Goal: Task Accomplishment & Management: Complete application form

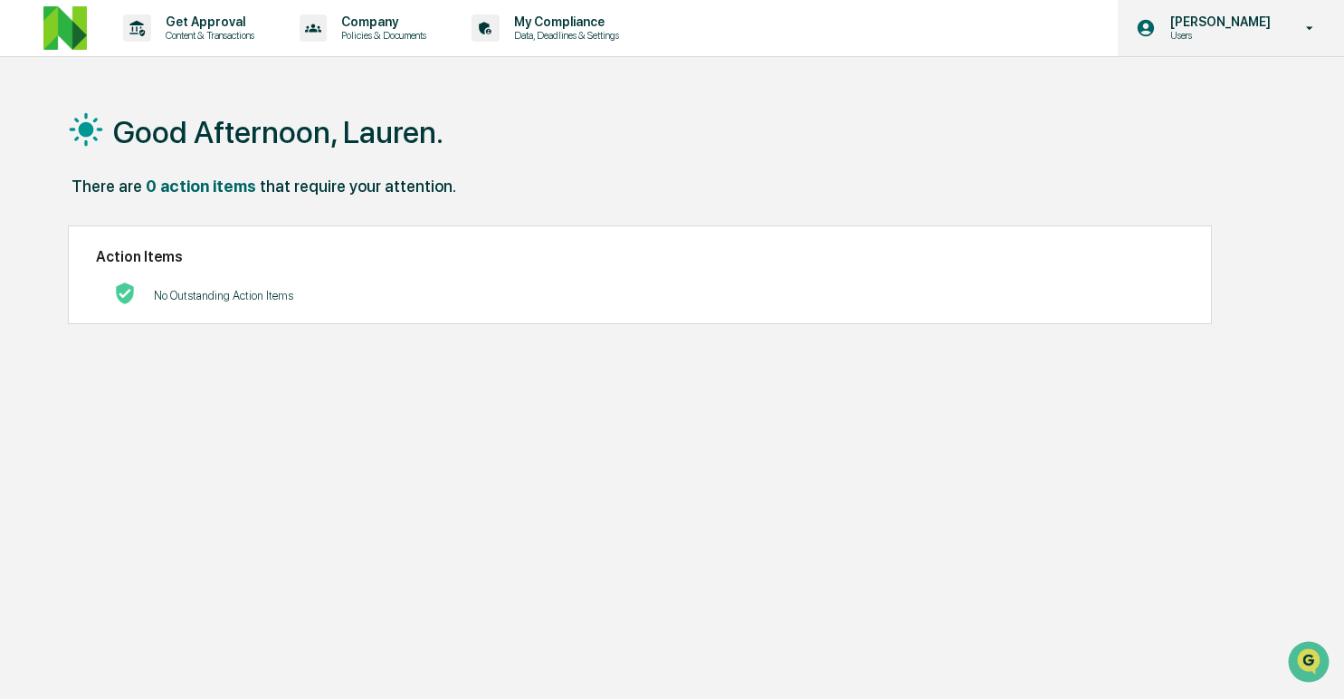
click at [1318, 33] on icon at bounding box center [1310, 28] width 32 height 17
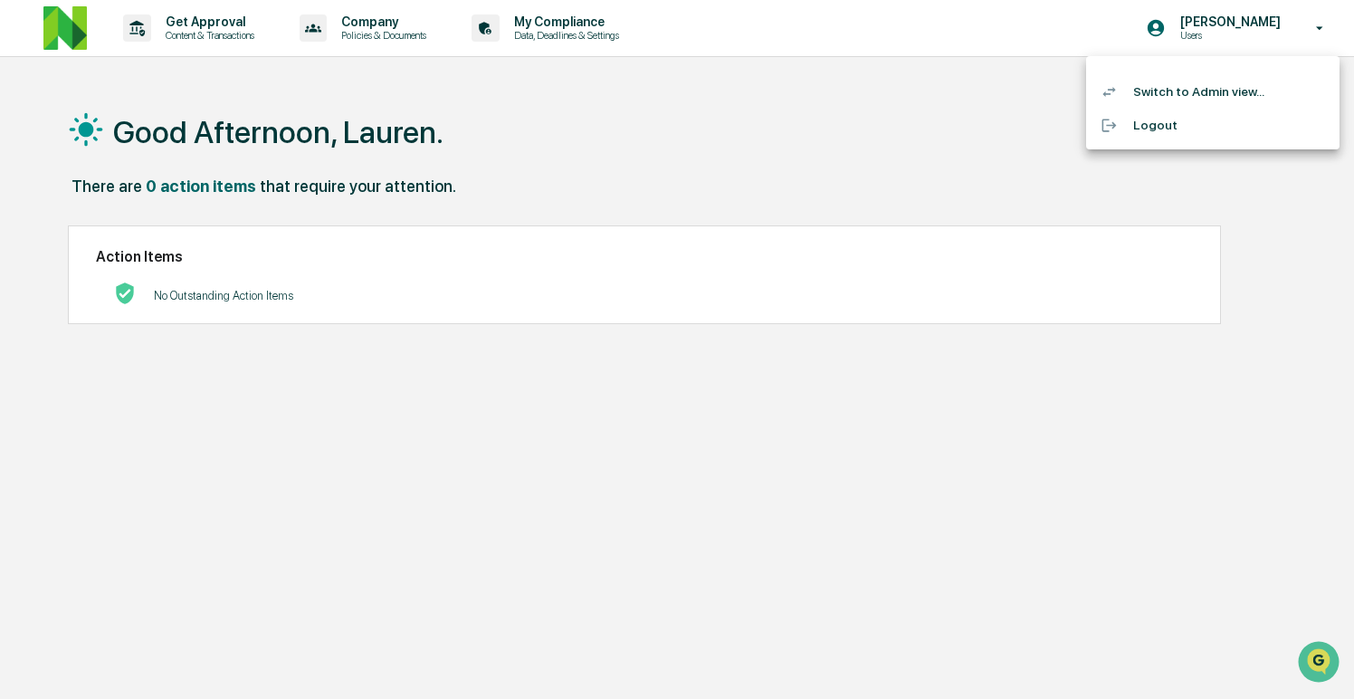
click at [1181, 91] on li "Switch to Admin view..." at bounding box center [1212, 91] width 253 height 33
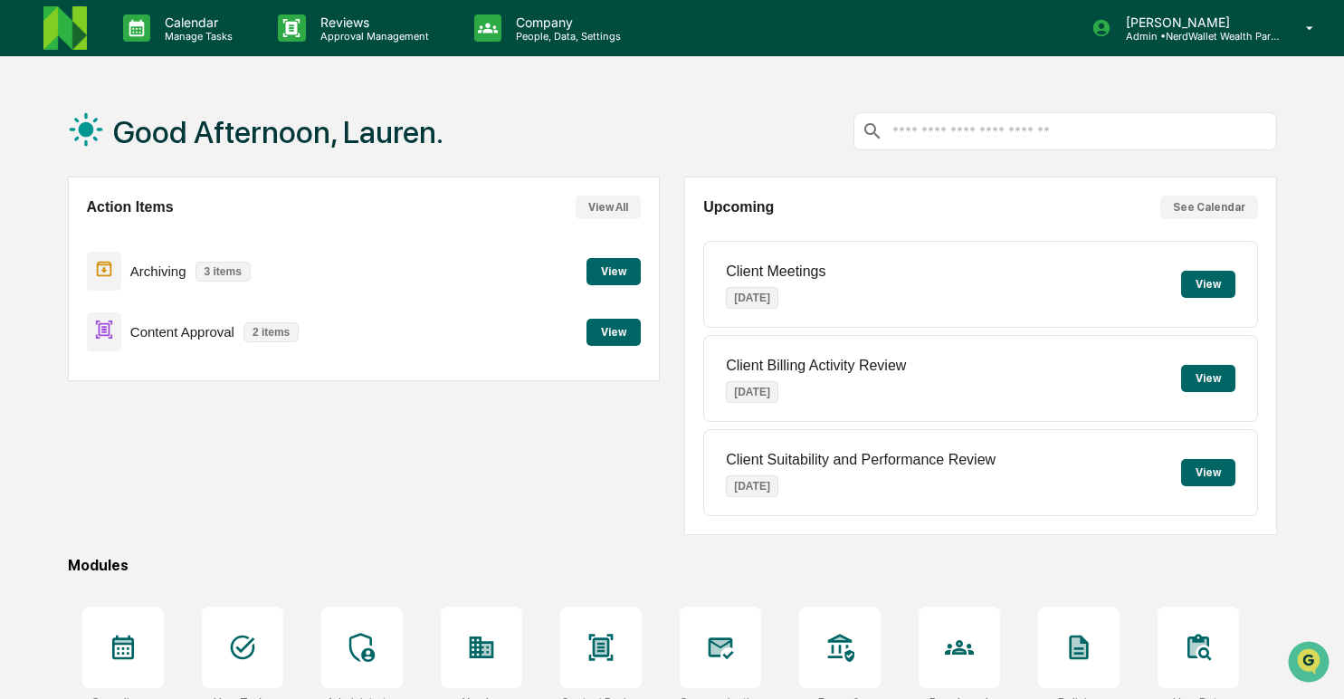
click at [595, 330] on button "View" at bounding box center [614, 332] width 54 height 27
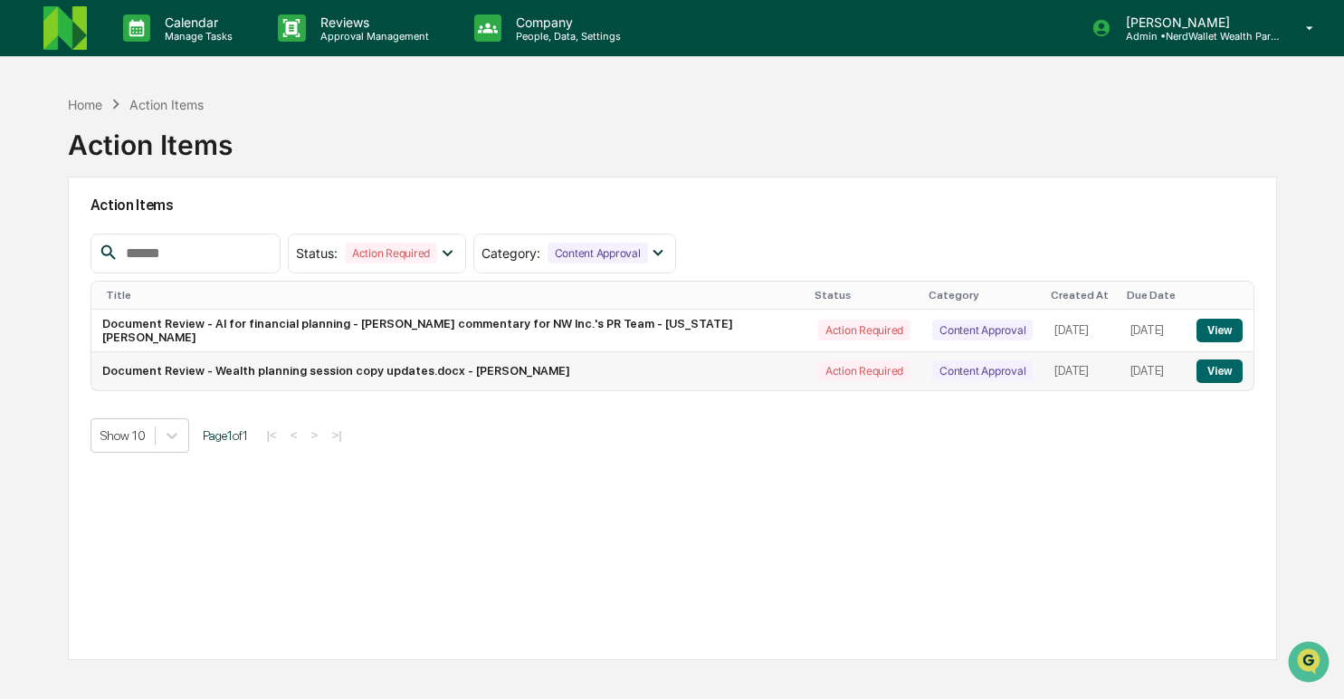
click at [1219, 372] on button "View" at bounding box center [1220, 371] width 46 height 24
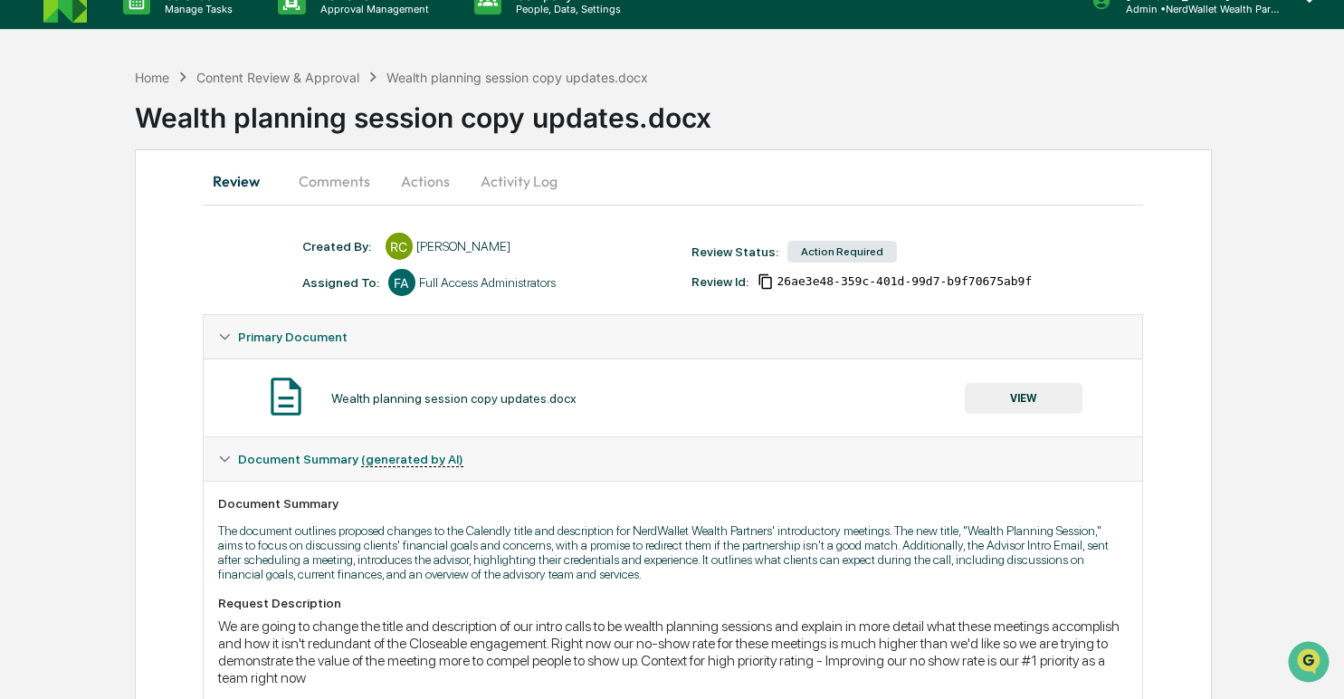
scroll to position [30, 0]
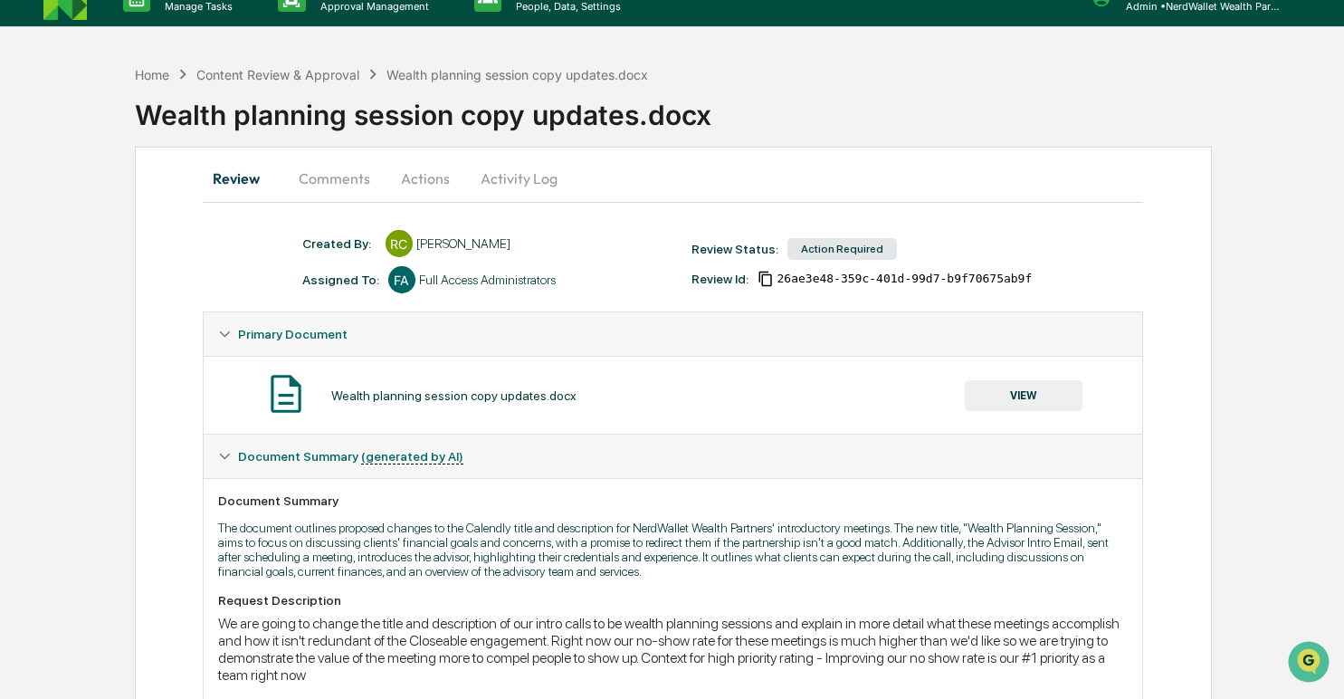
click at [1012, 390] on button "VIEW" at bounding box center [1024, 395] width 118 height 31
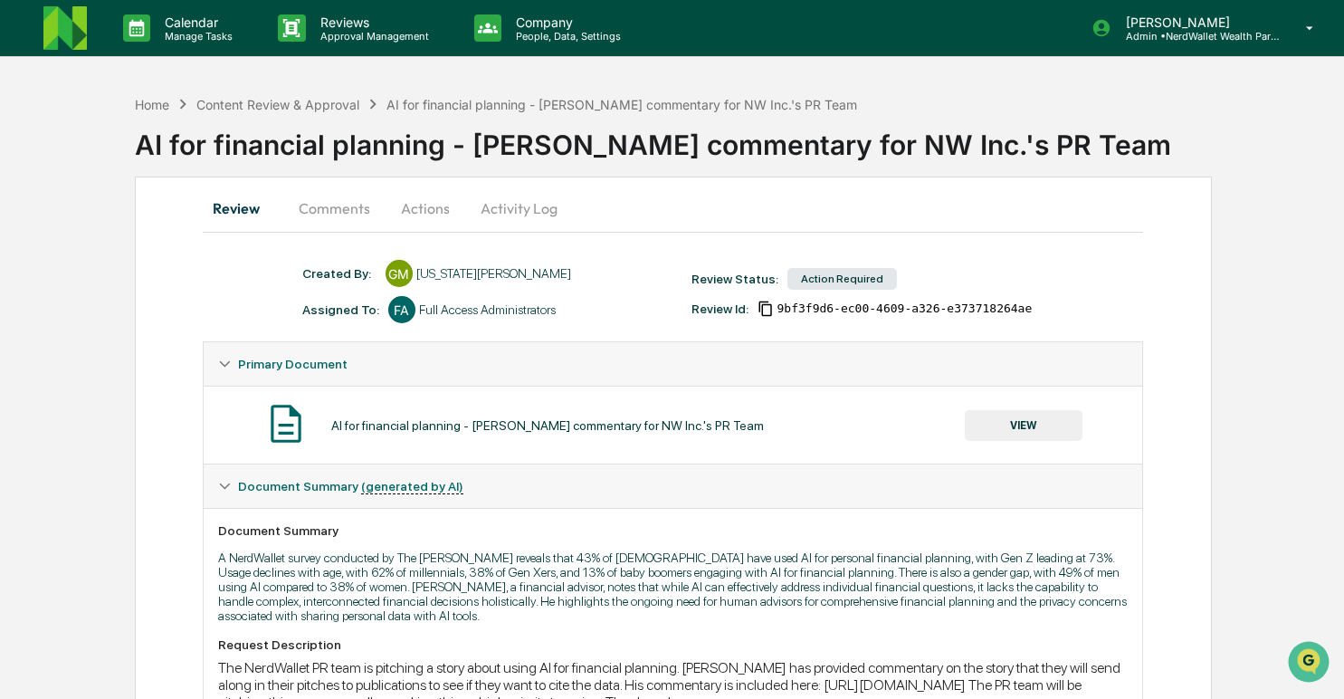
click at [1026, 427] on button "VIEW" at bounding box center [1024, 425] width 118 height 31
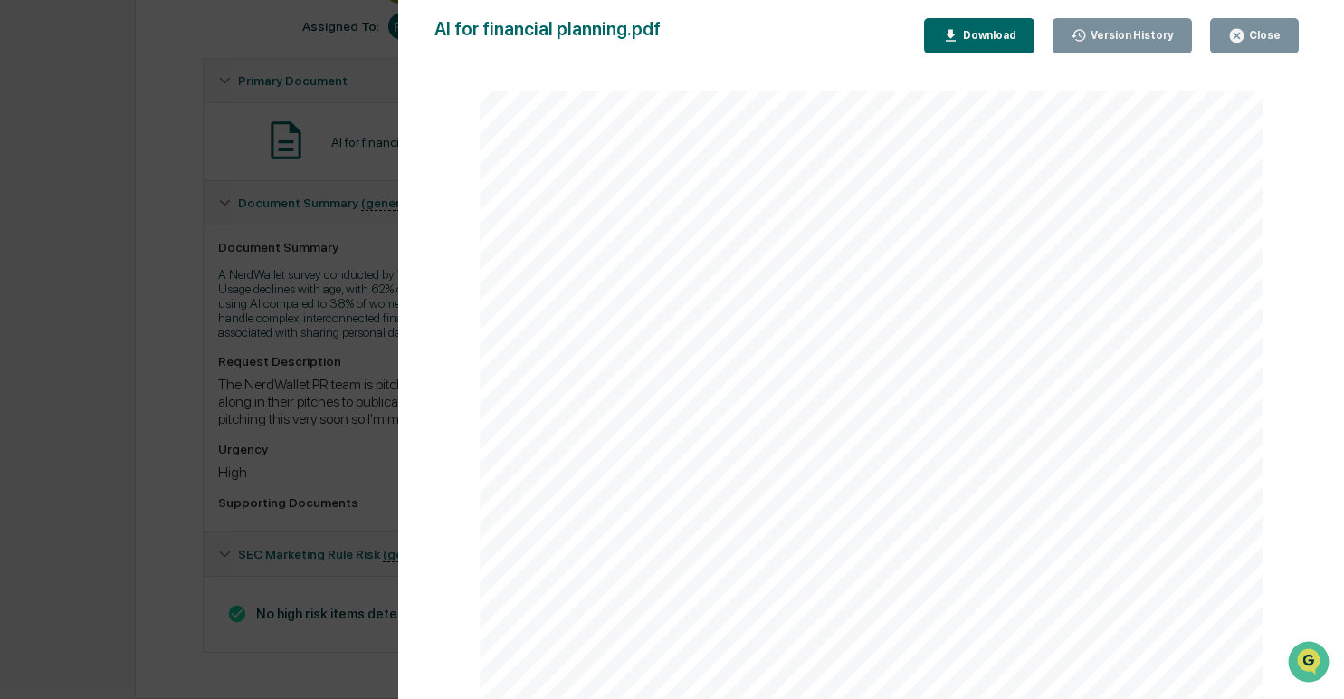
scroll to position [305, 0]
click at [1304, 663] on icon "Open customer support" at bounding box center [1308, 684] width 45 height 45
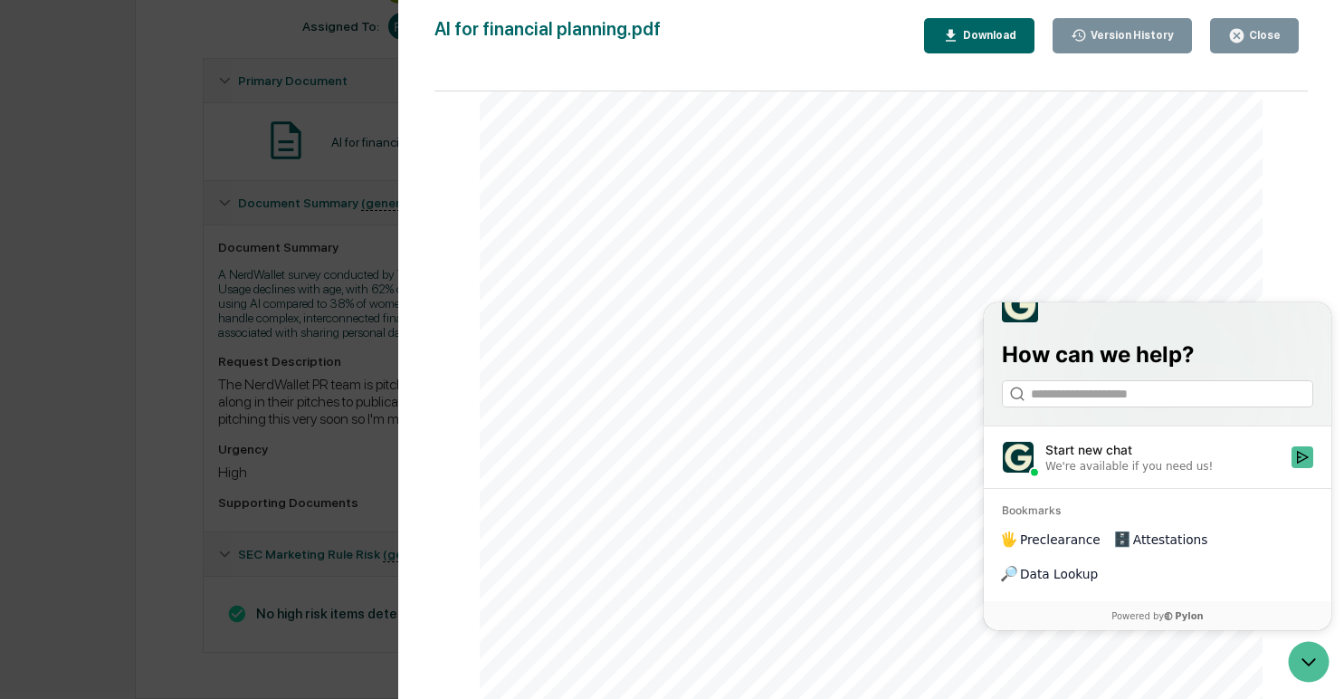
click at [1314, 663] on icon "Open customer support" at bounding box center [1308, 661] width 45 height 45
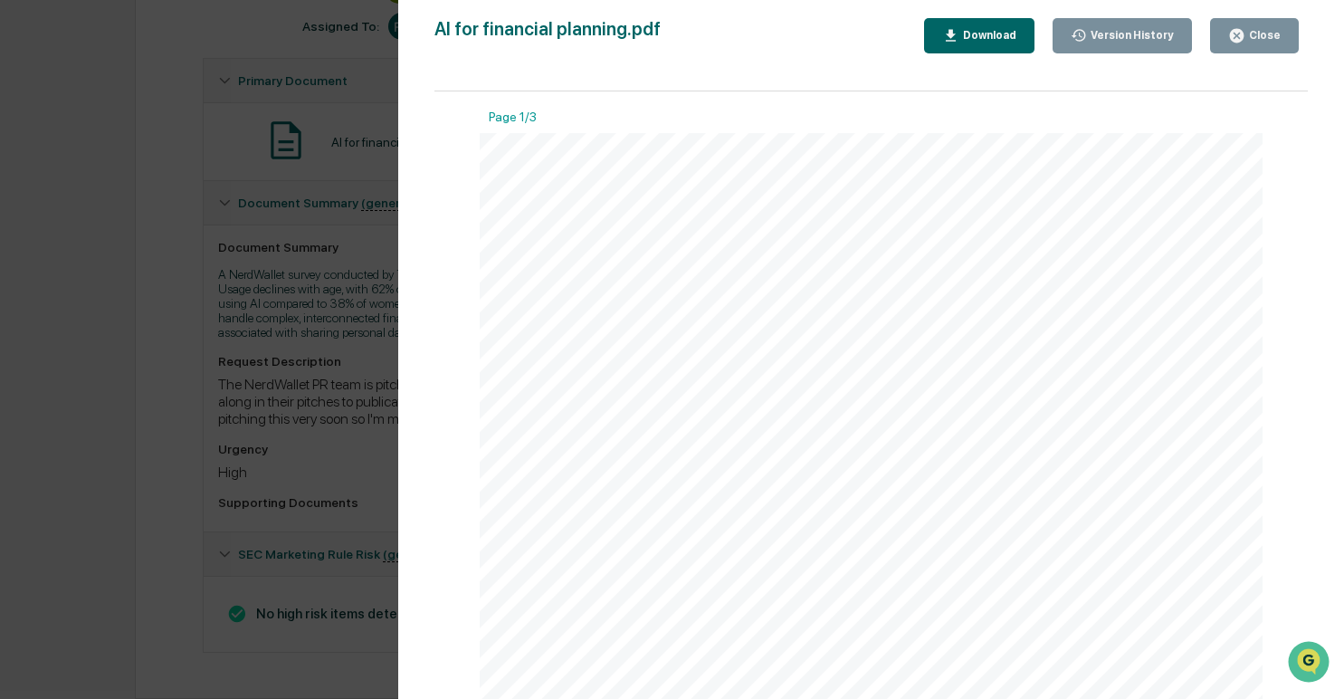
scroll to position [0, 0]
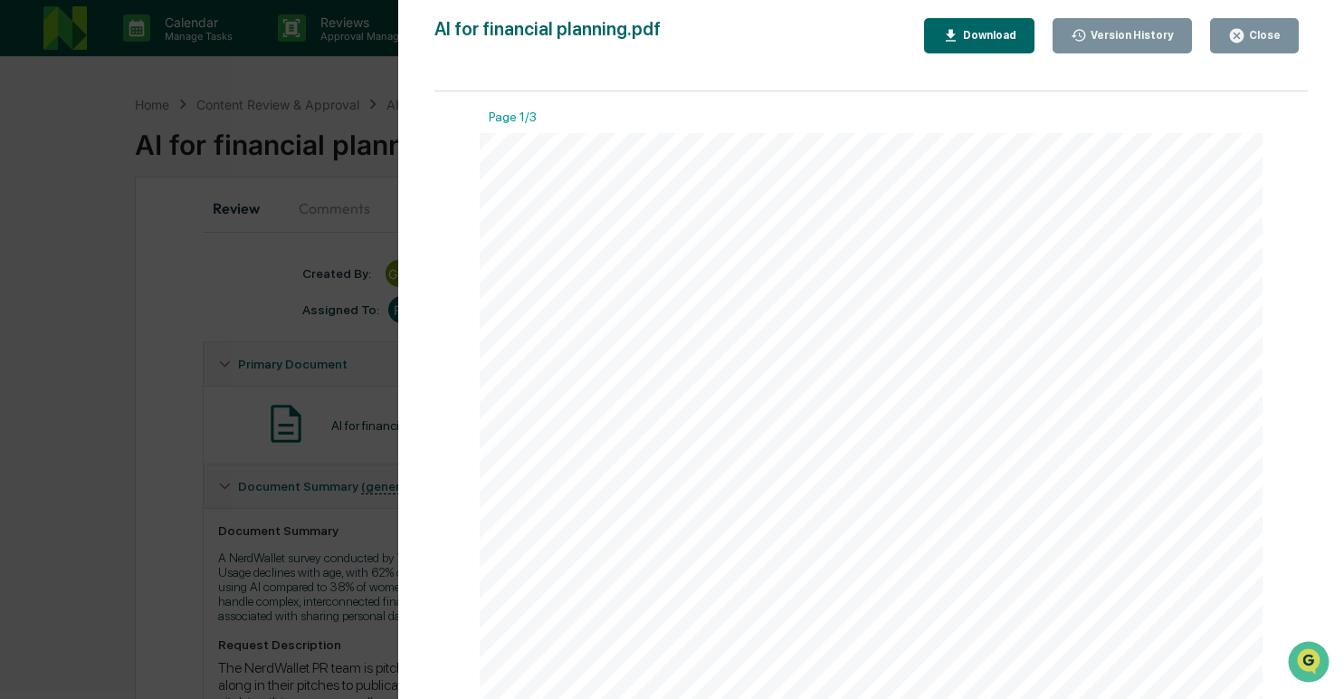
click at [1247, 43] on div "Close" at bounding box center [1254, 35] width 52 height 17
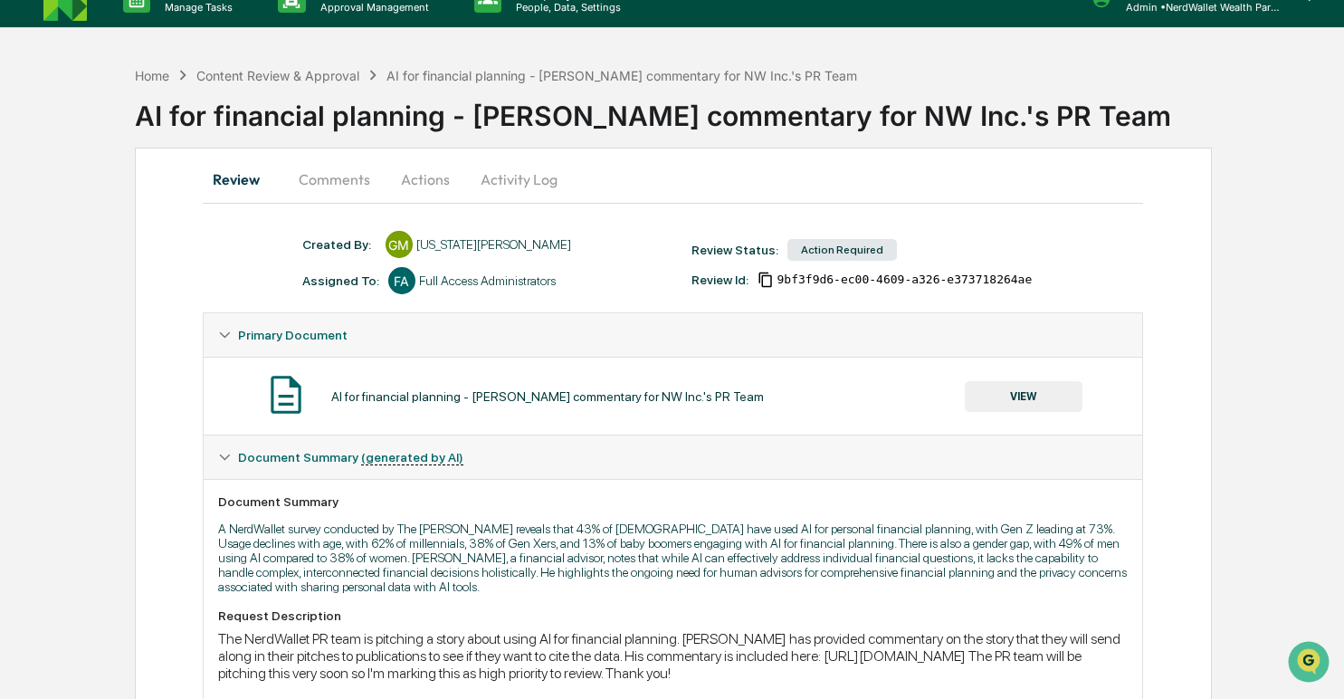
scroll to position [78, 0]
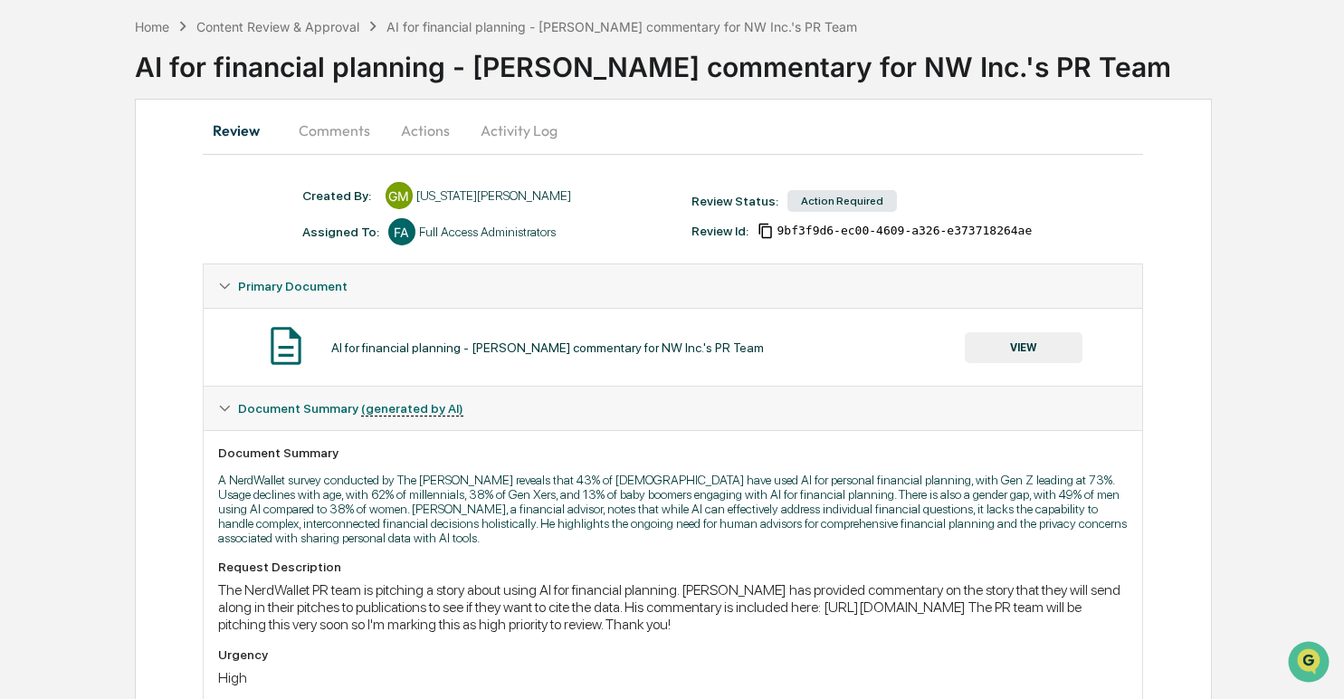
click at [999, 344] on button "VIEW" at bounding box center [1024, 347] width 118 height 31
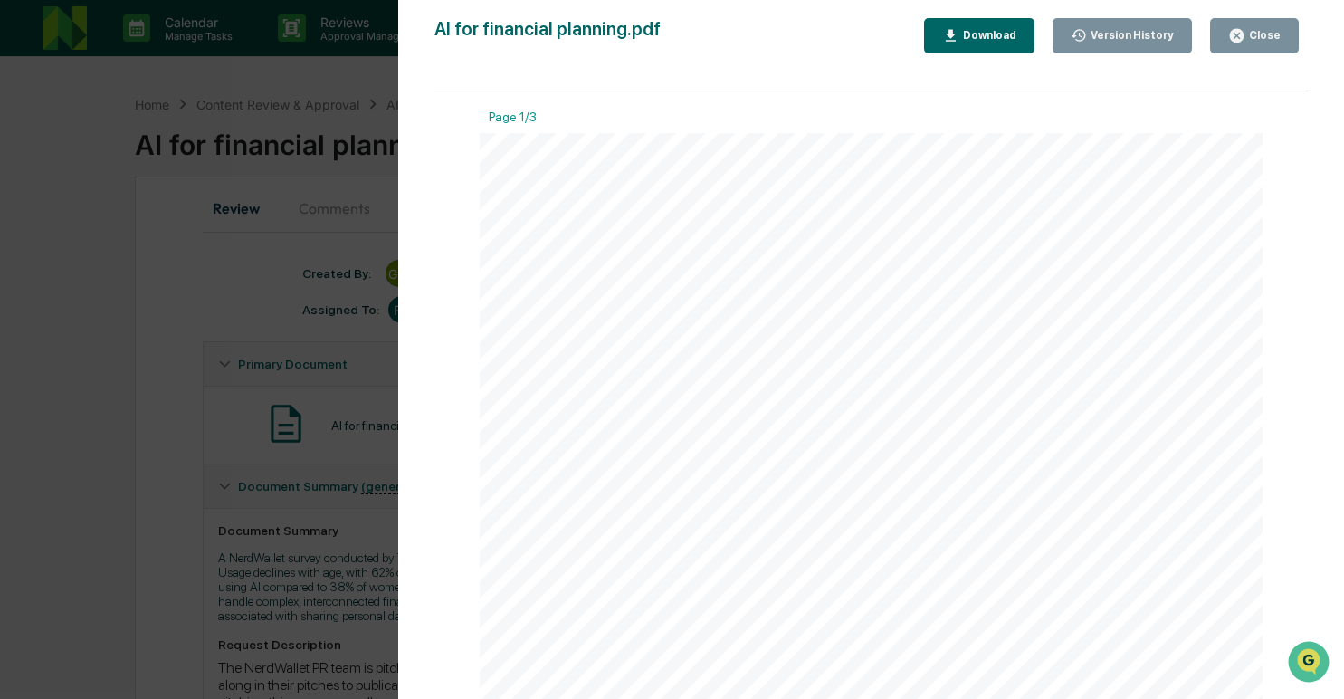
scroll to position [0, 0]
click at [1246, 408] on div "Survey results , pages 118-123 Asana AI for financial planning statistics Data:…" at bounding box center [871, 640] width 783 height 1014
click at [1253, 39] on div "Close" at bounding box center [1262, 35] width 35 height 13
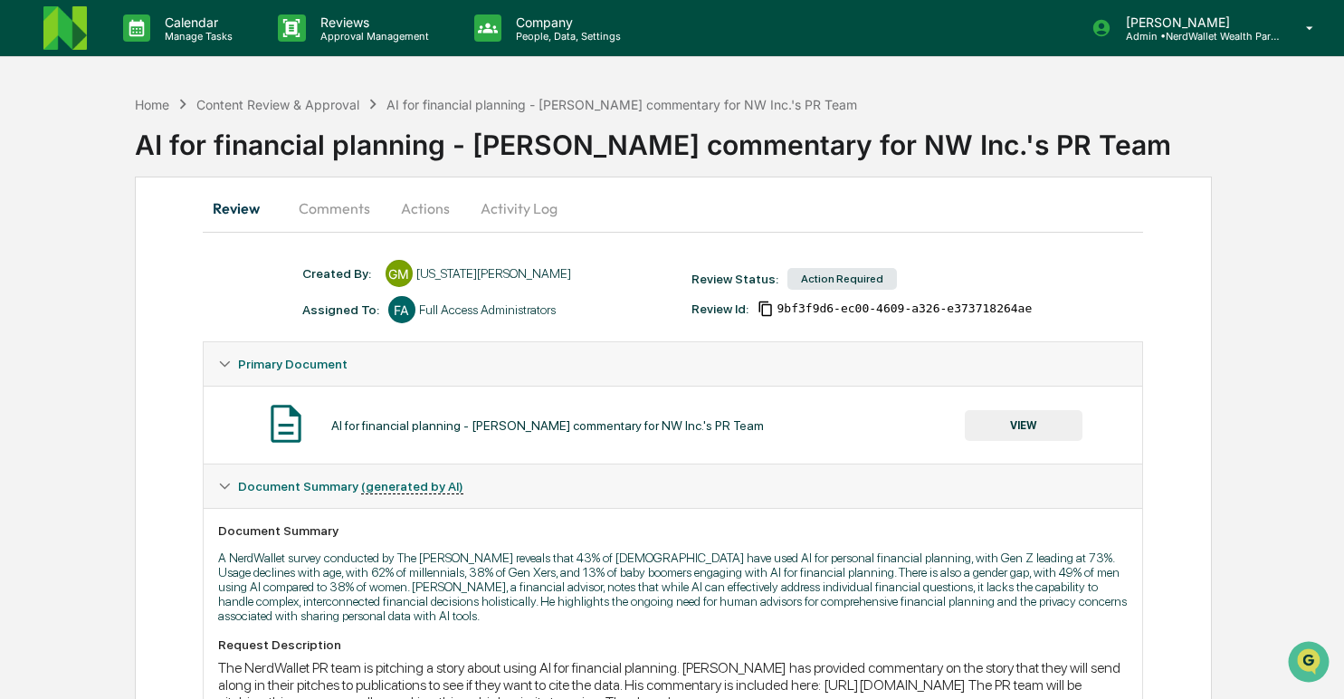
click at [356, 212] on button "Comments" at bounding box center [334, 207] width 100 height 43
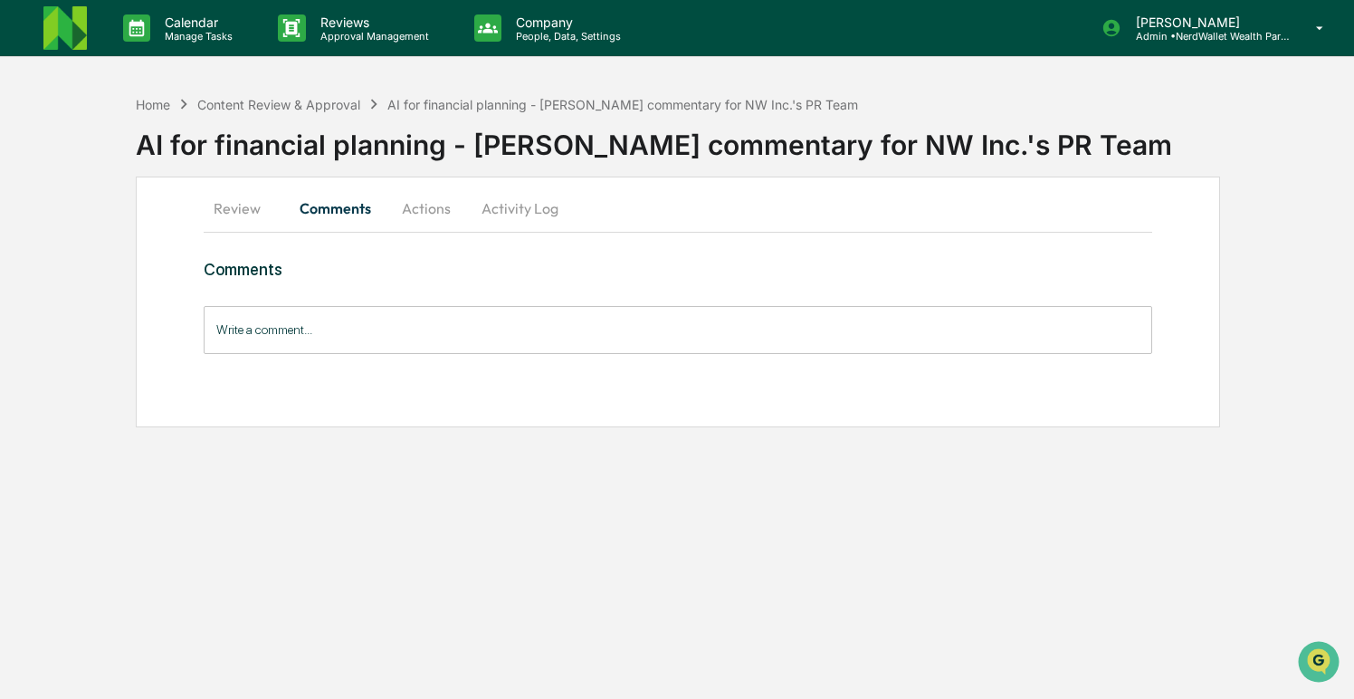
click at [425, 207] on button "Actions" at bounding box center [426, 207] width 81 height 43
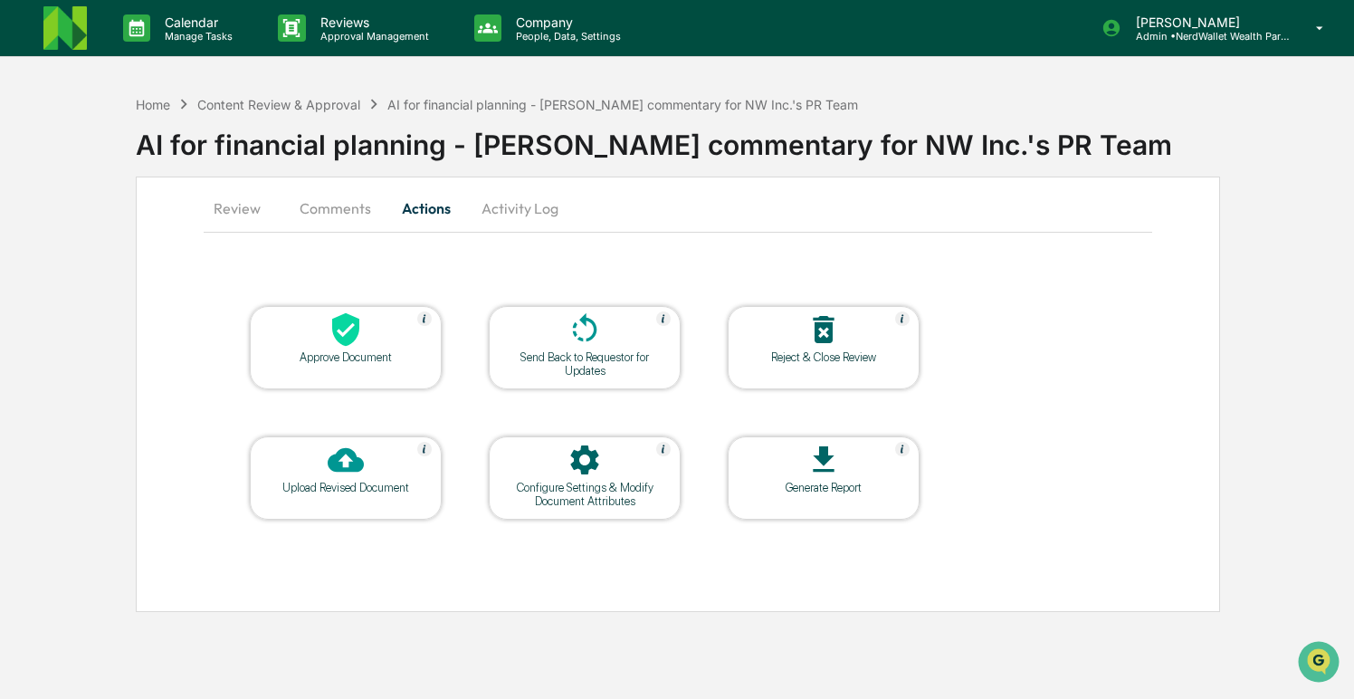
click at [234, 206] on button "Review" at bounding box center [244, 207] width 81 height 43
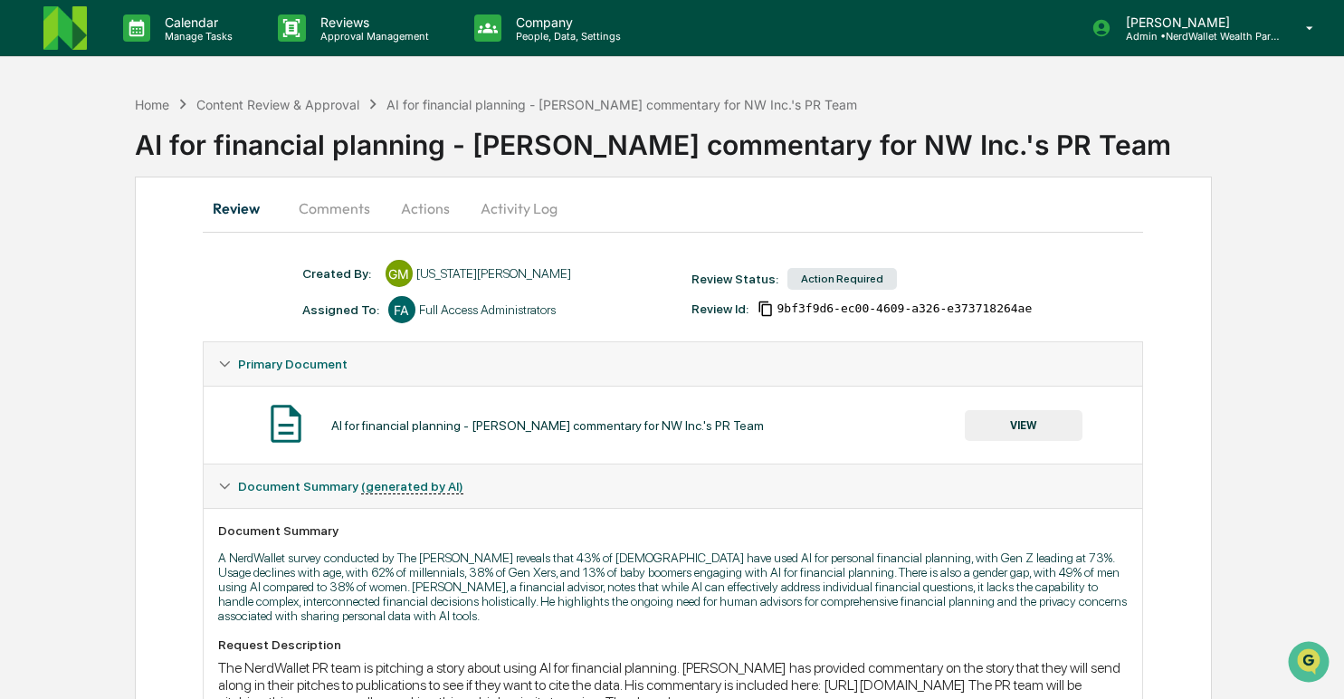
click at [339, 215] on button "Comments" at bounding box center [334, 207] width 100 height 43
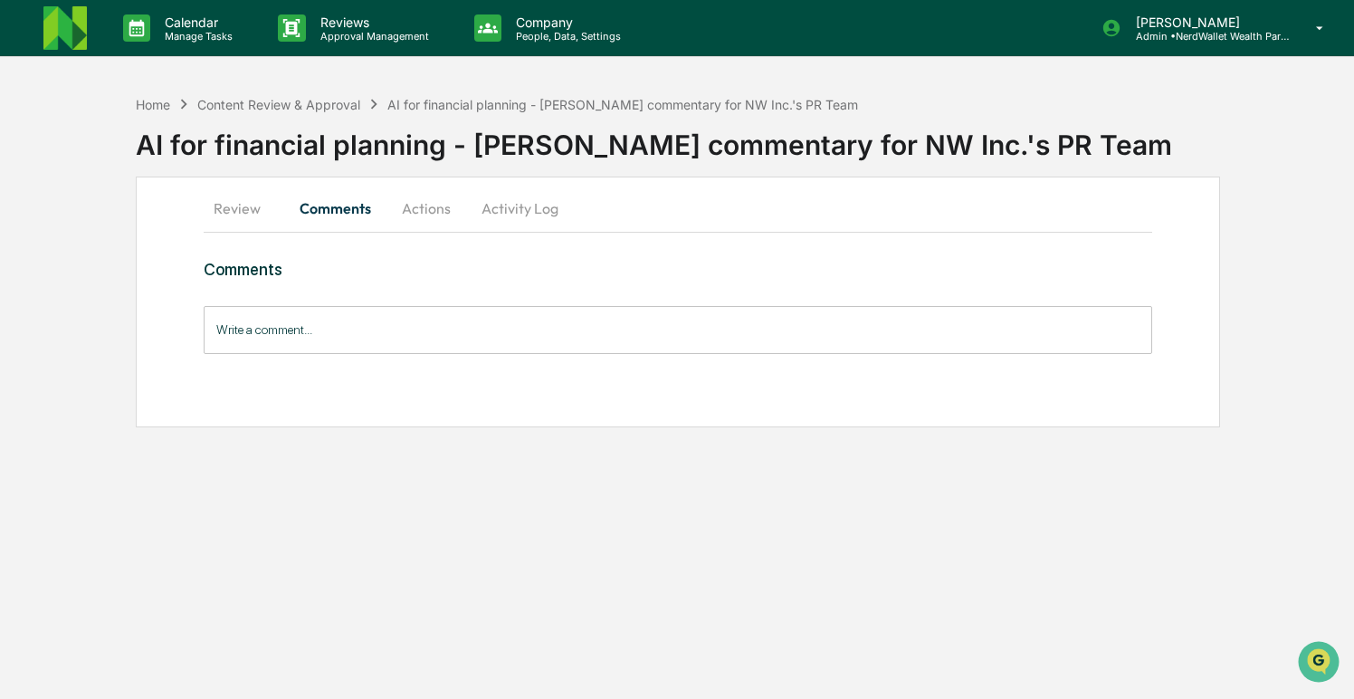
click at [393, 339] on input "Write a comment..." at bounding box center [678, 330] width 948 height 48
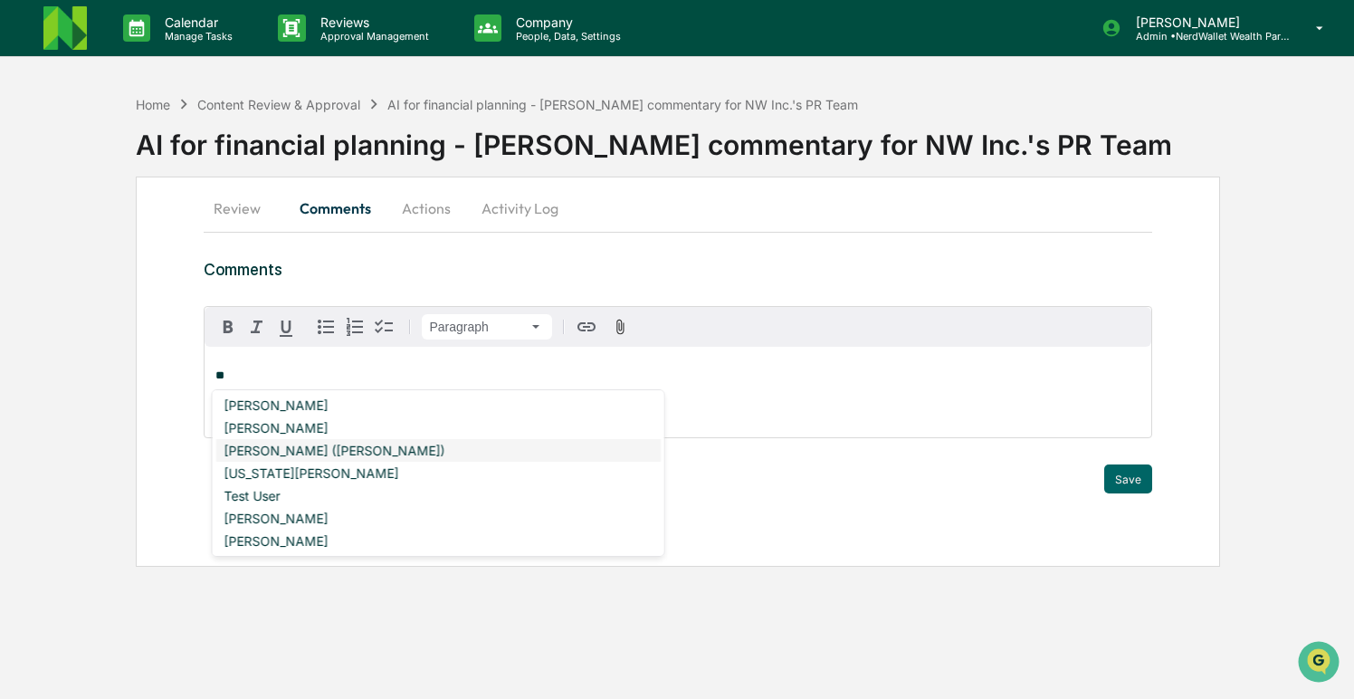
click at [305, 449] on div "DeeAnn Mays (Dempsey)" at bounding box center [438, 450] width 444 height 23
click at [314, 518] on div "Neshie Tiwari" at bounding box center [438, 518] width 444 height 23
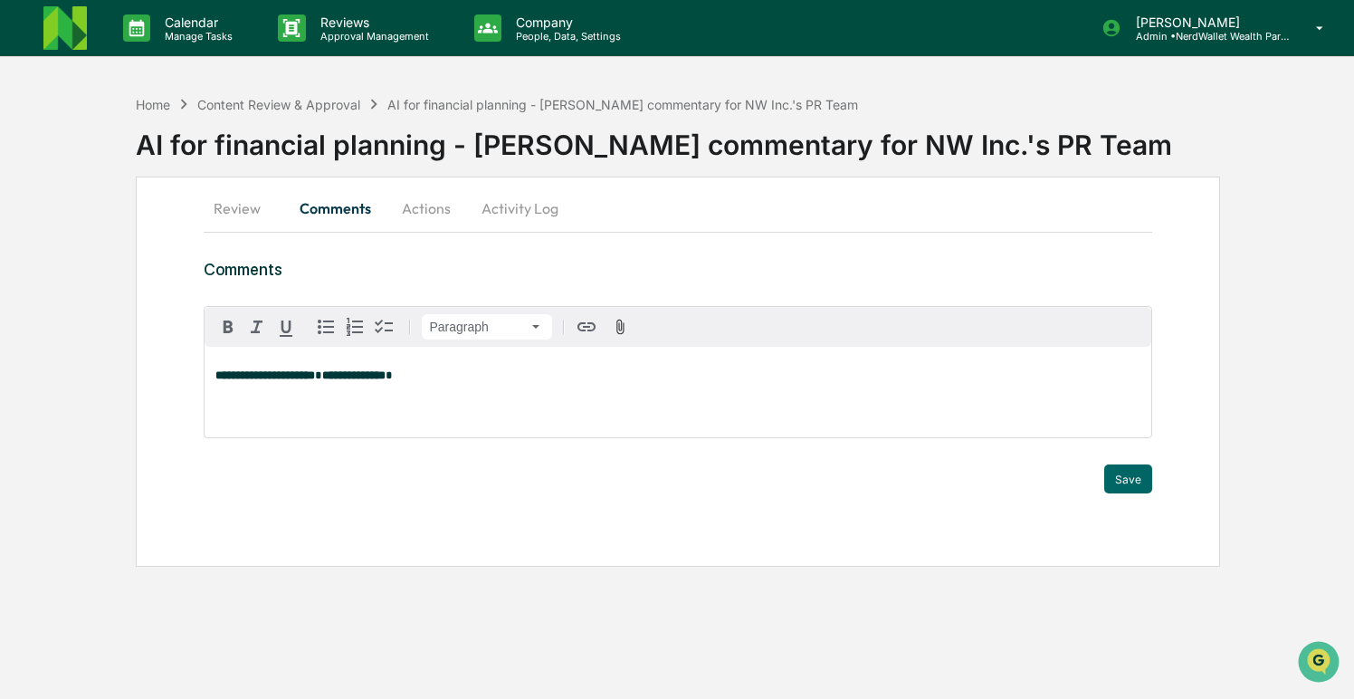
click at [421, 212] on button "Actions" at bounding box center [426, 207] width 81 height 43
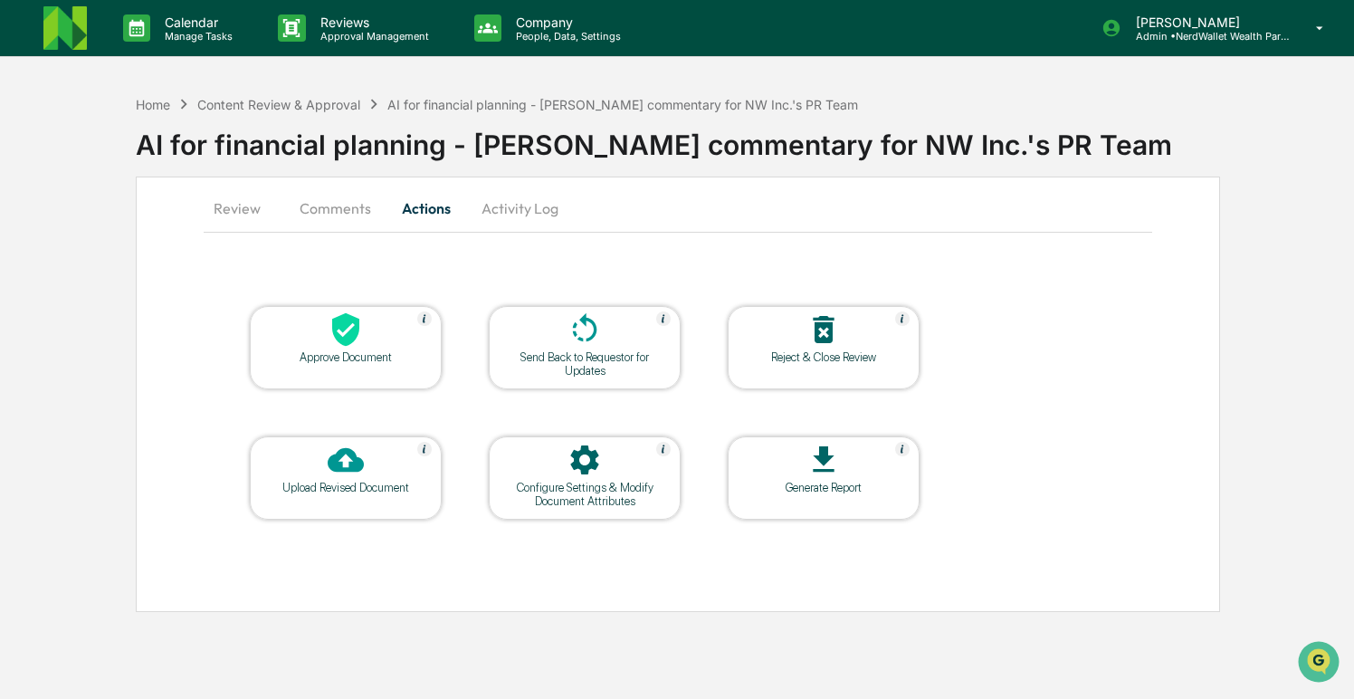
click at [518, 213] on button "Activity Log" at bounding box center [520, 207] width 106 height 43
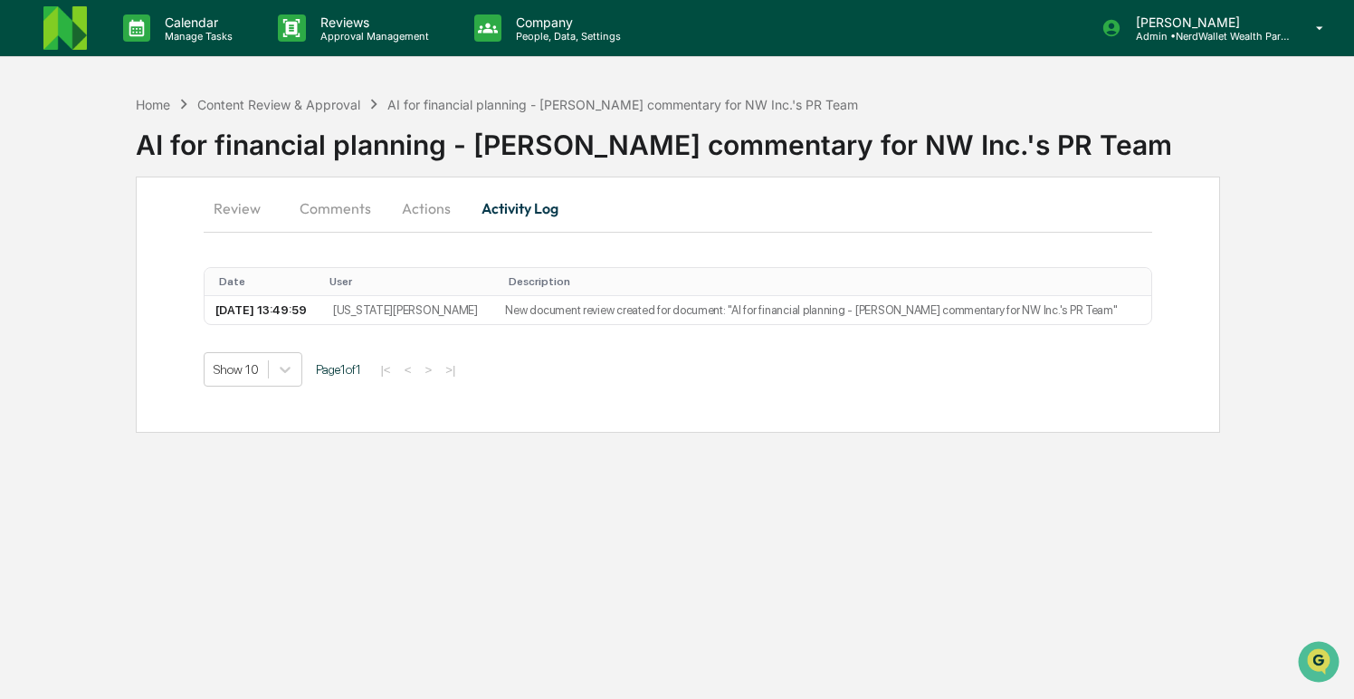
click at [233, 208] on button "Review" at bounding box center [244, 207] width 81 height 43
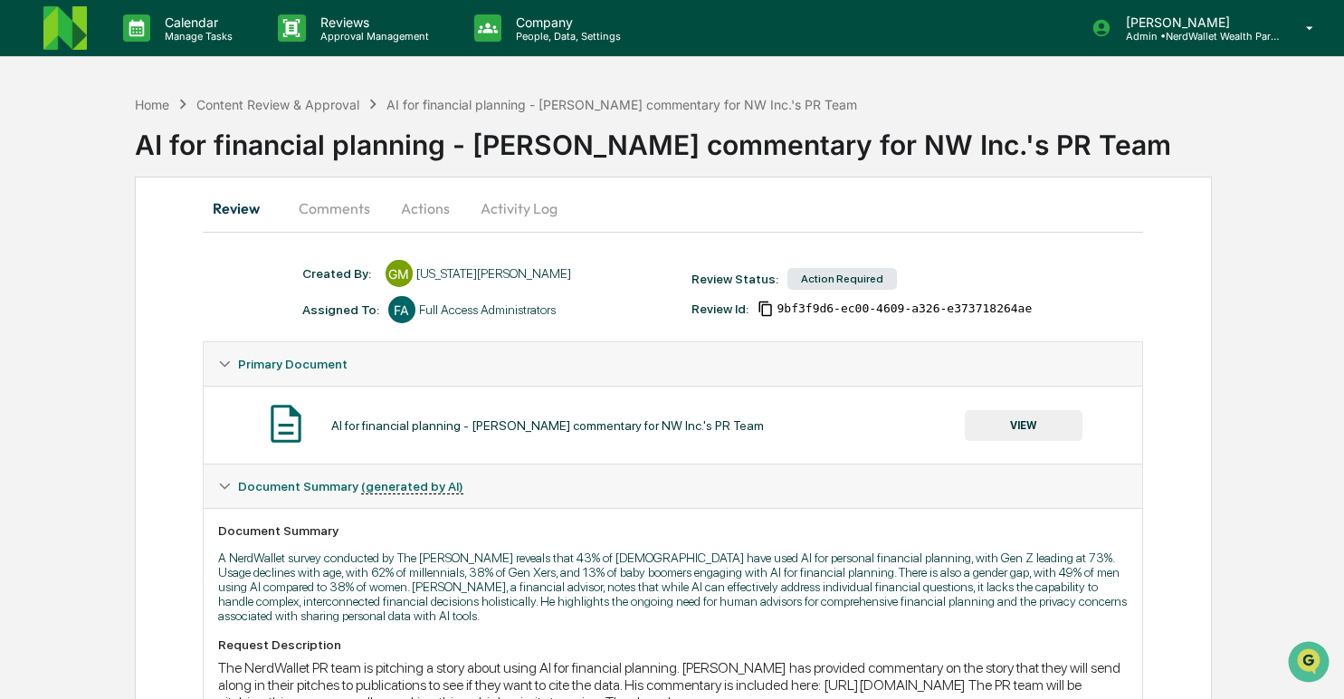
click at [350, 212] on button "Comments" at bounding box center [334, 207] width 100 height 43
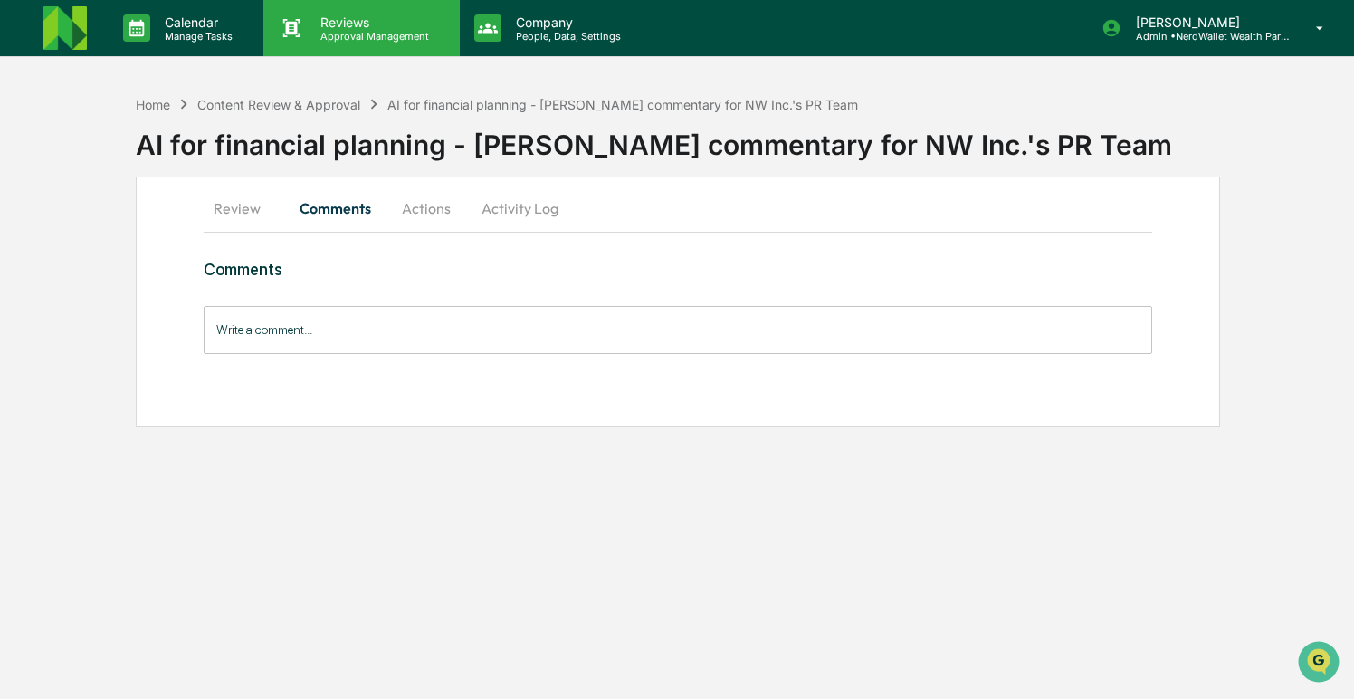
click at [335, 28] on p "Reviews" at bounding box center [372, 21] width 132 height 15
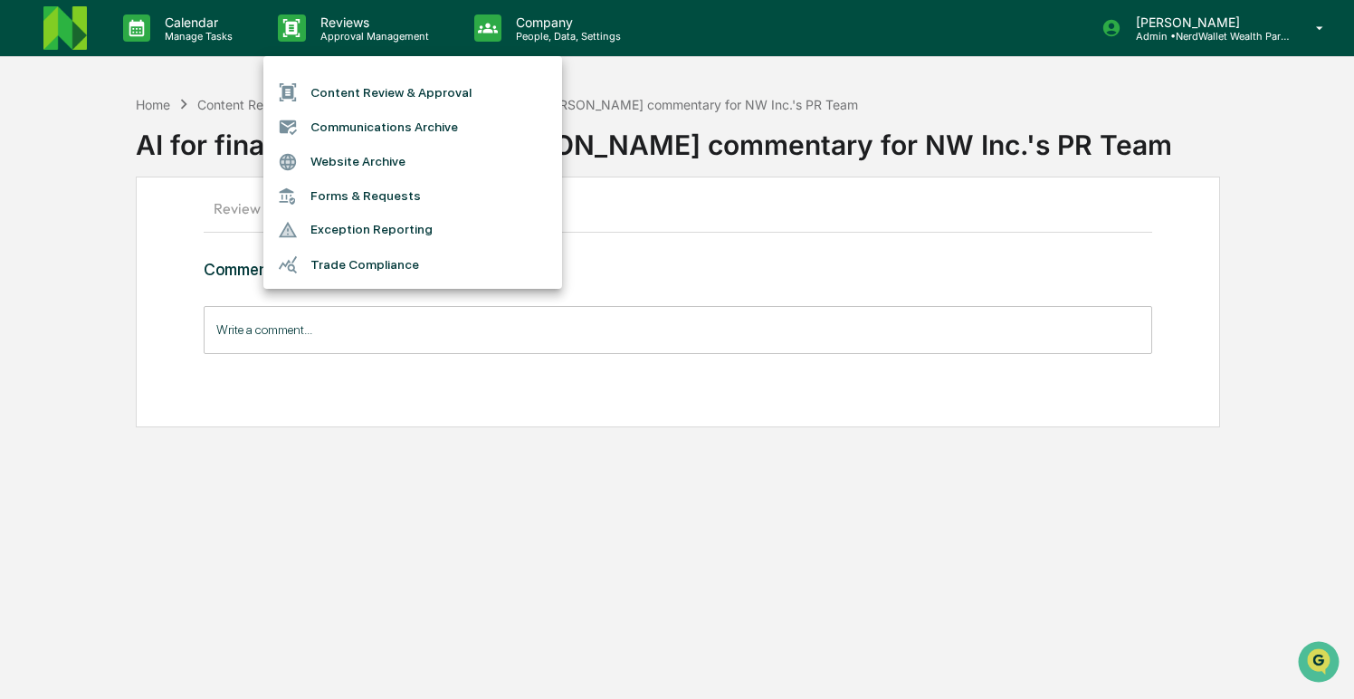
click at [273, 494] on div at bounding box center [677, 349] width 1354 height 699
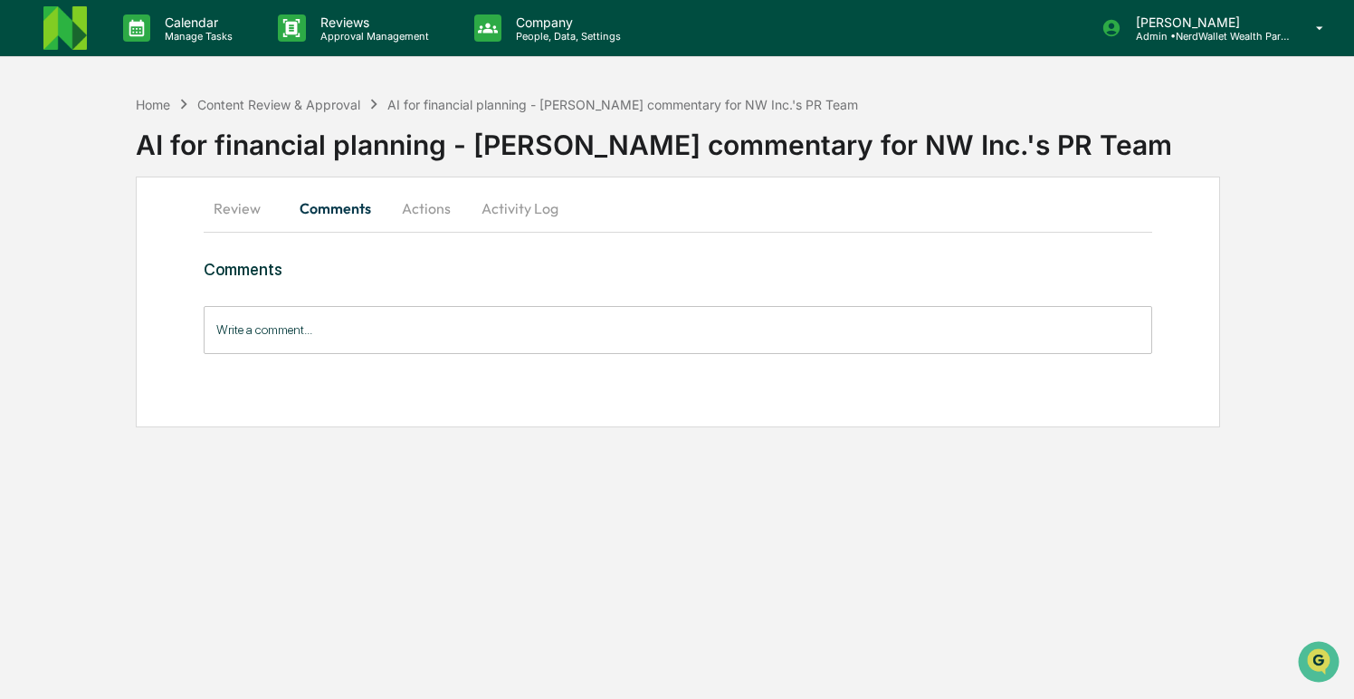
click at [300, 331] on input "Write a comment..." at bounding box center [678, 330] width 948 height 48
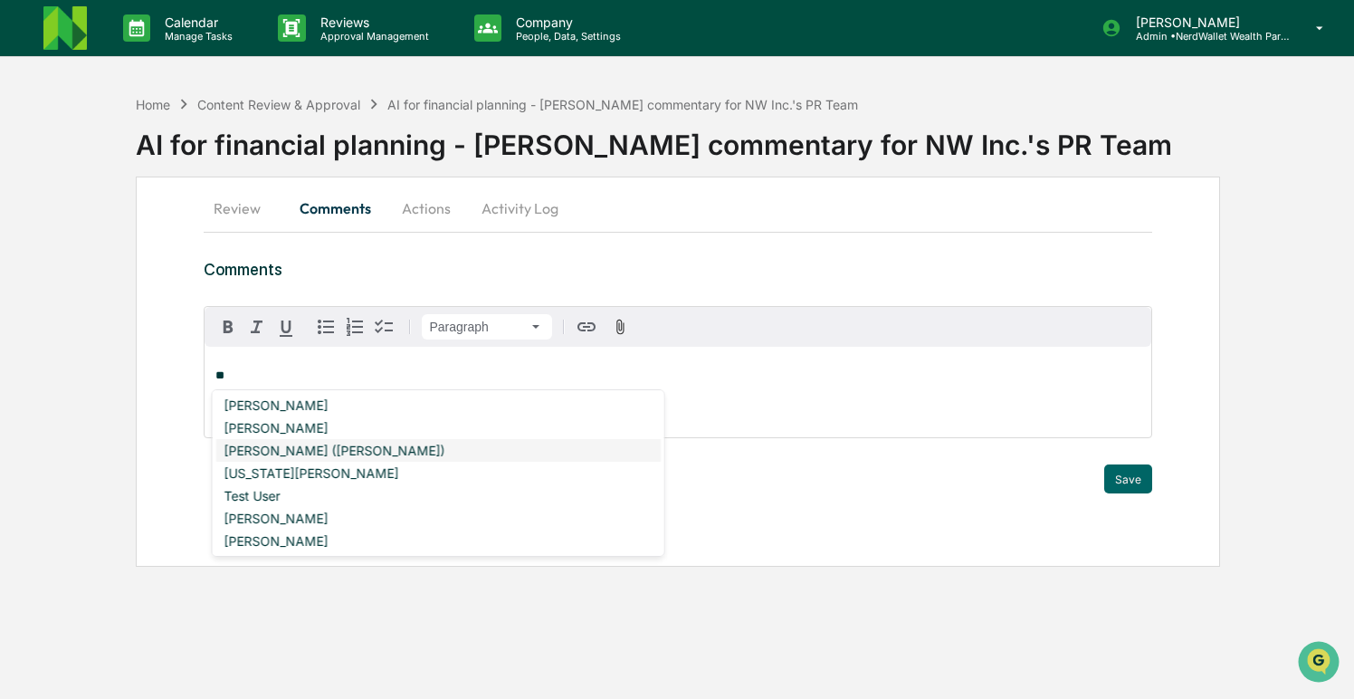
click at [293, 448] on div "DeeAnn Mays (Dempsey)" at bounding box center [438, 450] width 444 height 23
click at [353, 509] on div "Neshie Tiwari" at bounding box center [438, 518] width 444 height 23
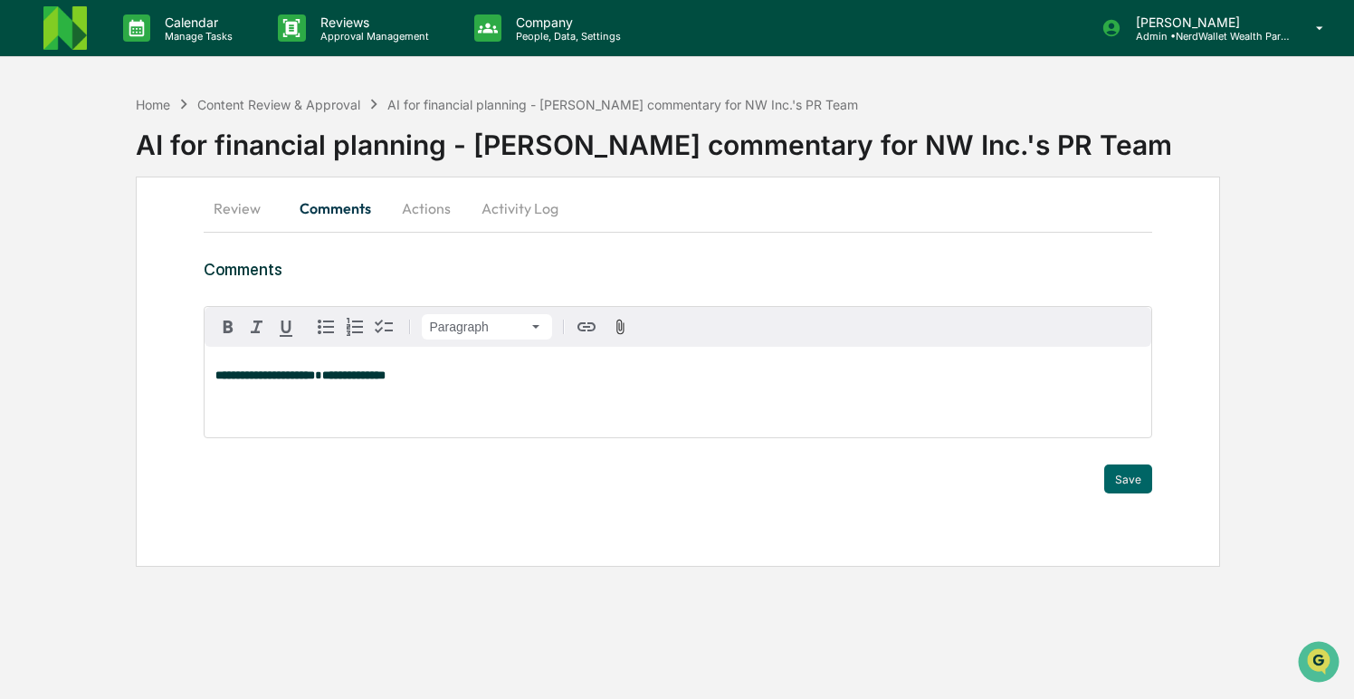
click at [228, 214] on button "Review" at bounding box center [244, 207] width 81 height 43
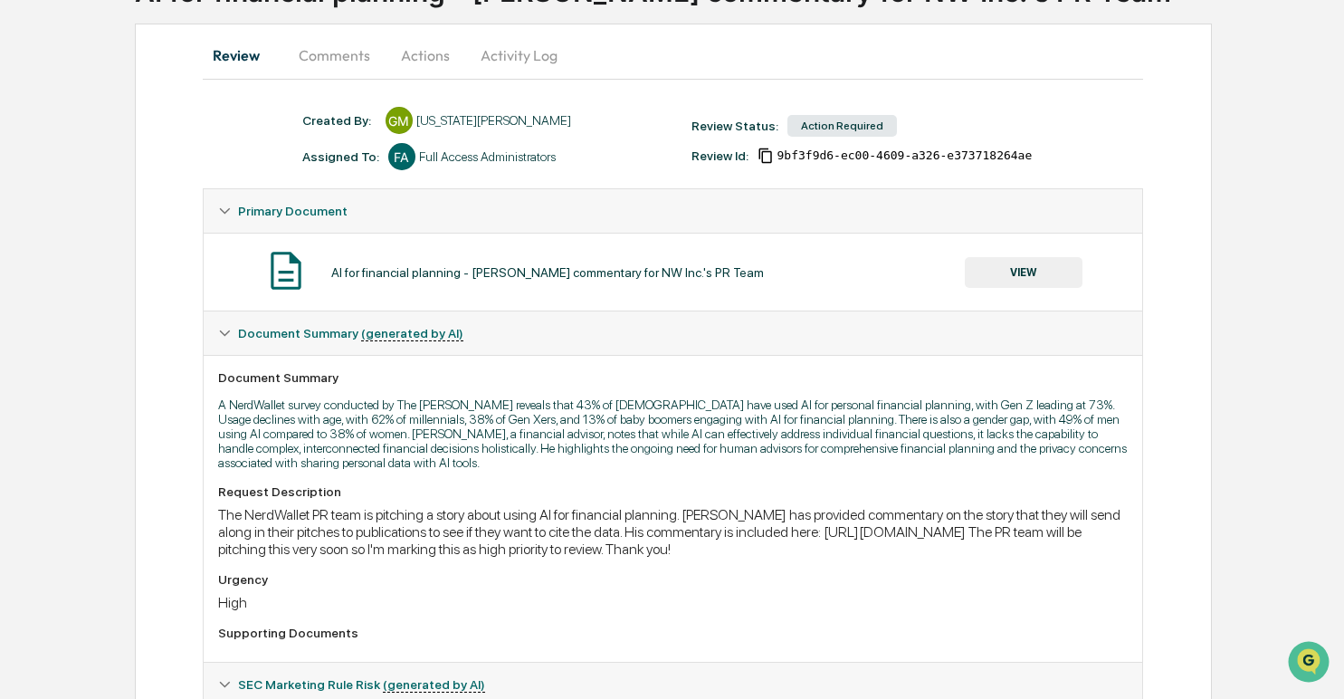
scroll to position [154, 0]
click at [1025, 272] on button "VIEW" at bounding box center [1024, 271] width 118 height 31
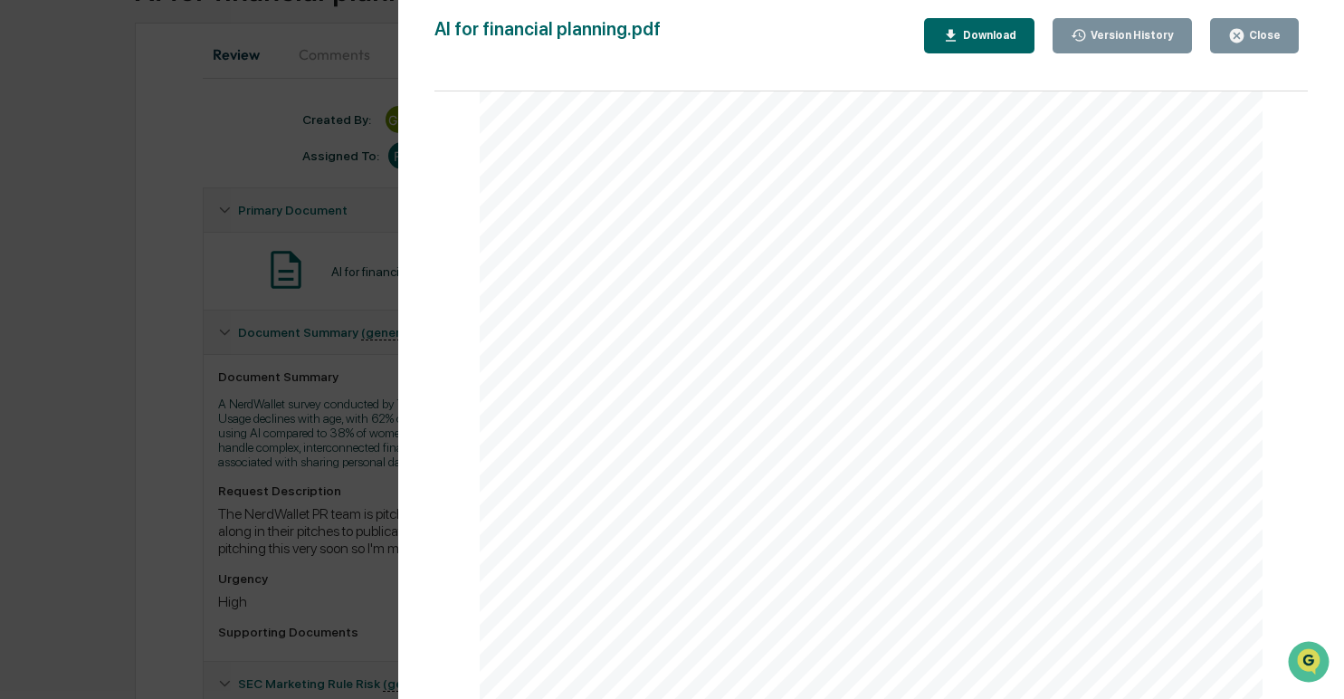
scroll to position [2593, 0]
click at [1254, 41] on div "Close" at bounding box center [1262, 35] width 35 height 13
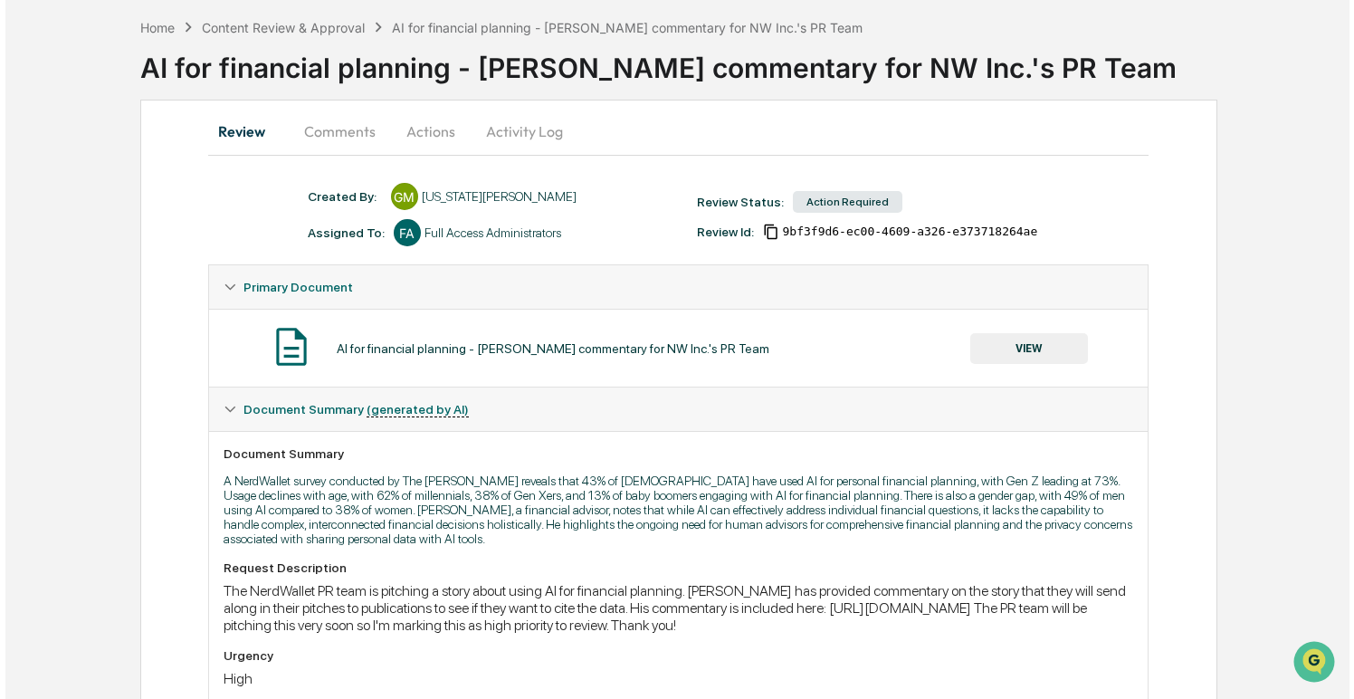
scroll to position [0, 0]
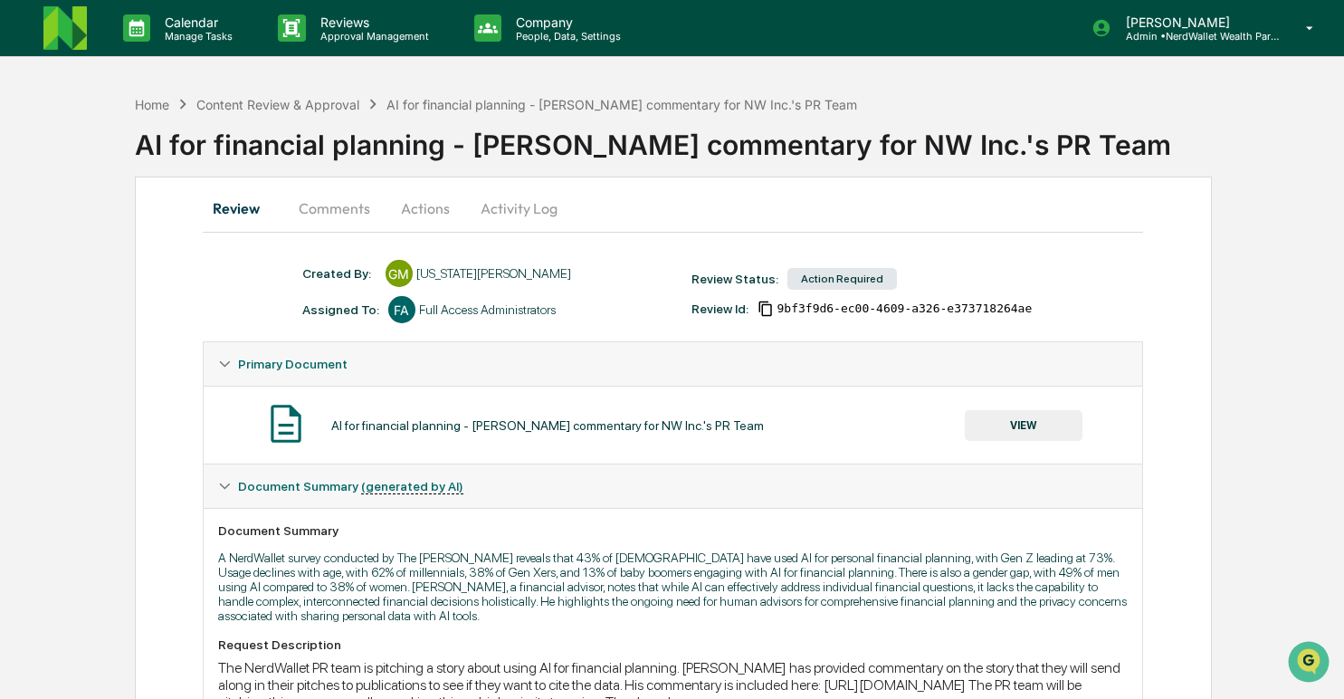
click at [344, 210] on button "Comments" at bounding box center [334, 207] width 100 height 43
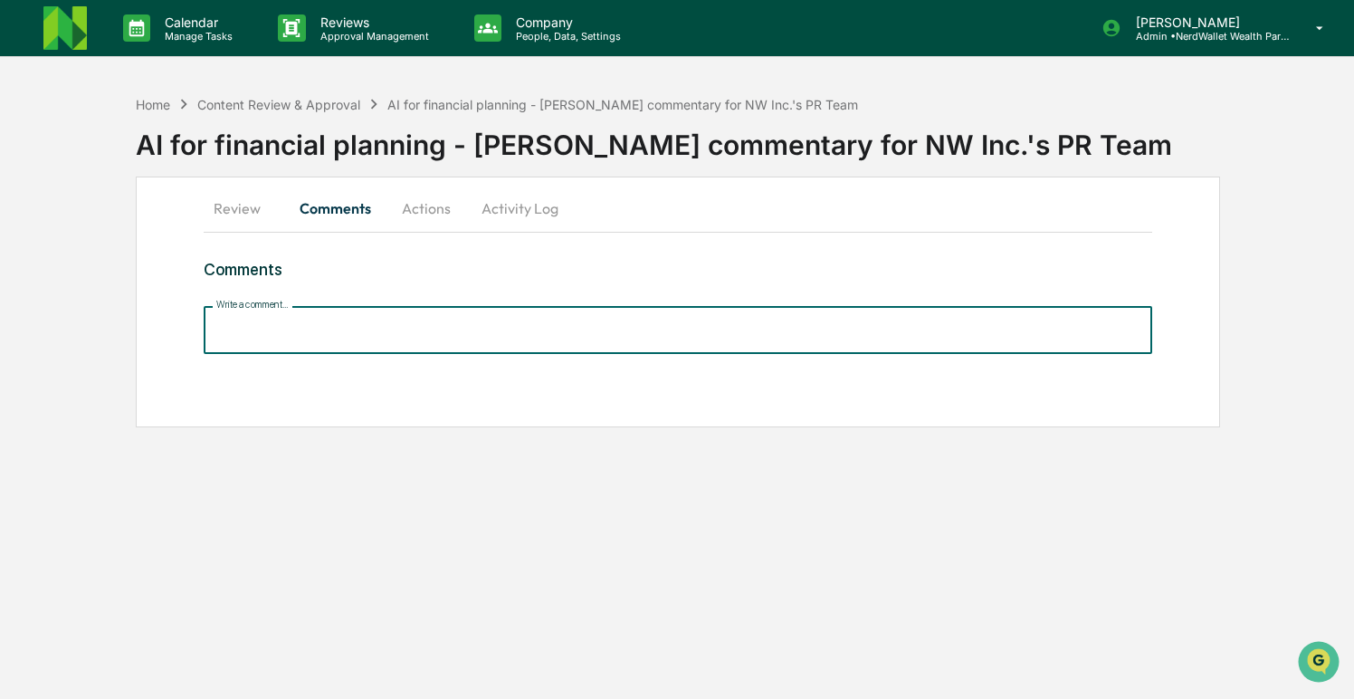
click at [355, 328] on input "Write a comment..." at bounding box center [678, 330] width 948 height 48
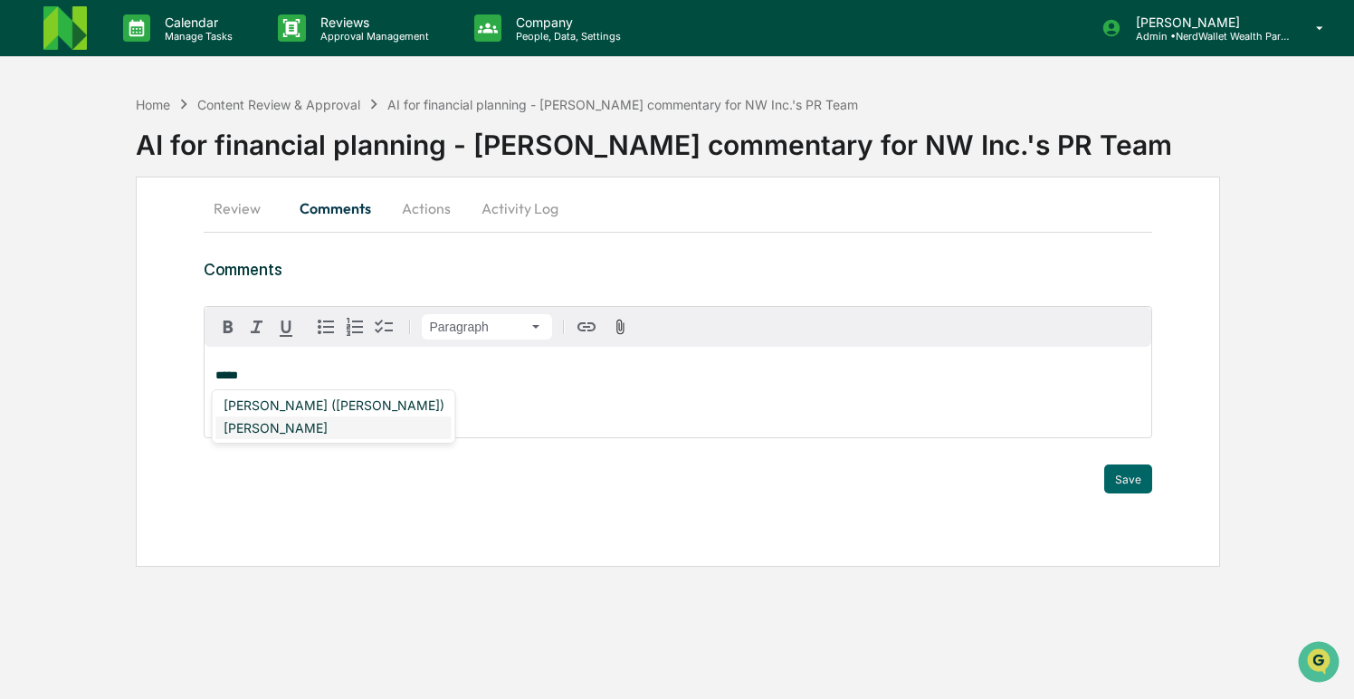
click at [316, 426] on div "DeeAnn Dempsey" at bounding box center [333, 427] width 235 height 23
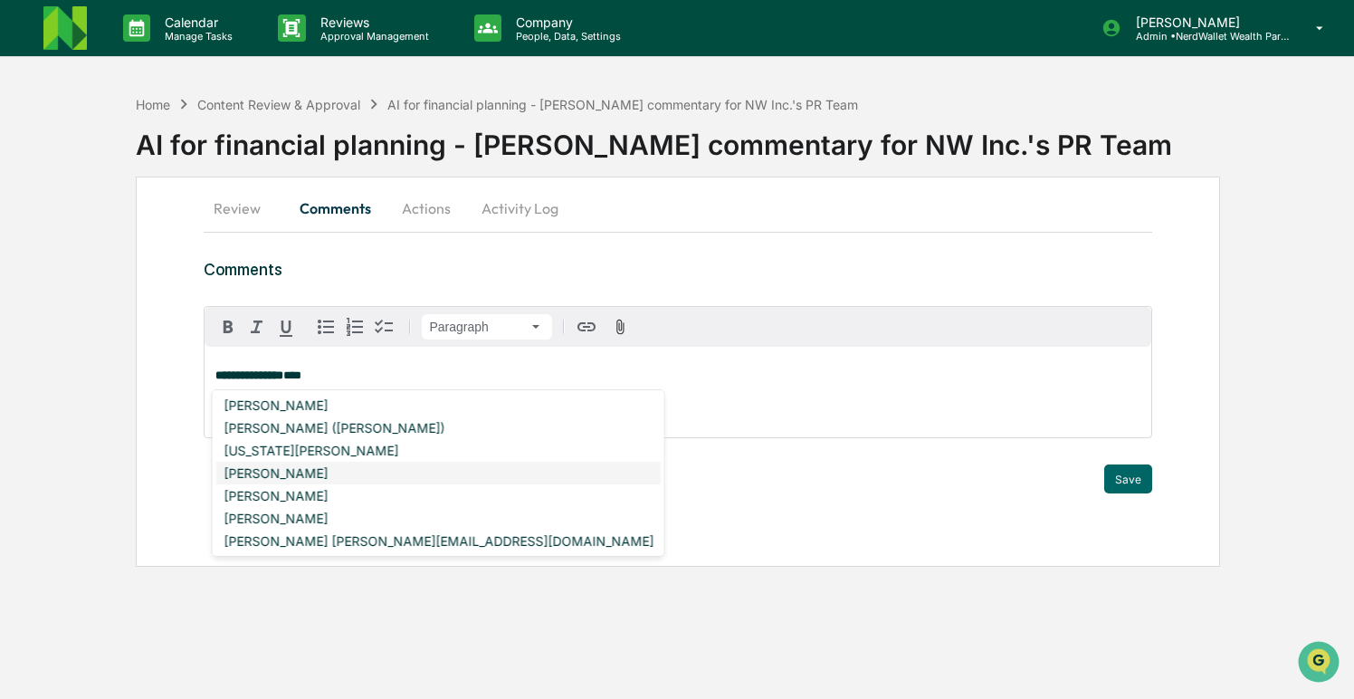
click at [281, 472] on div "Neshie Tiwari" at bounding box center [438, 473] width 444 height 23
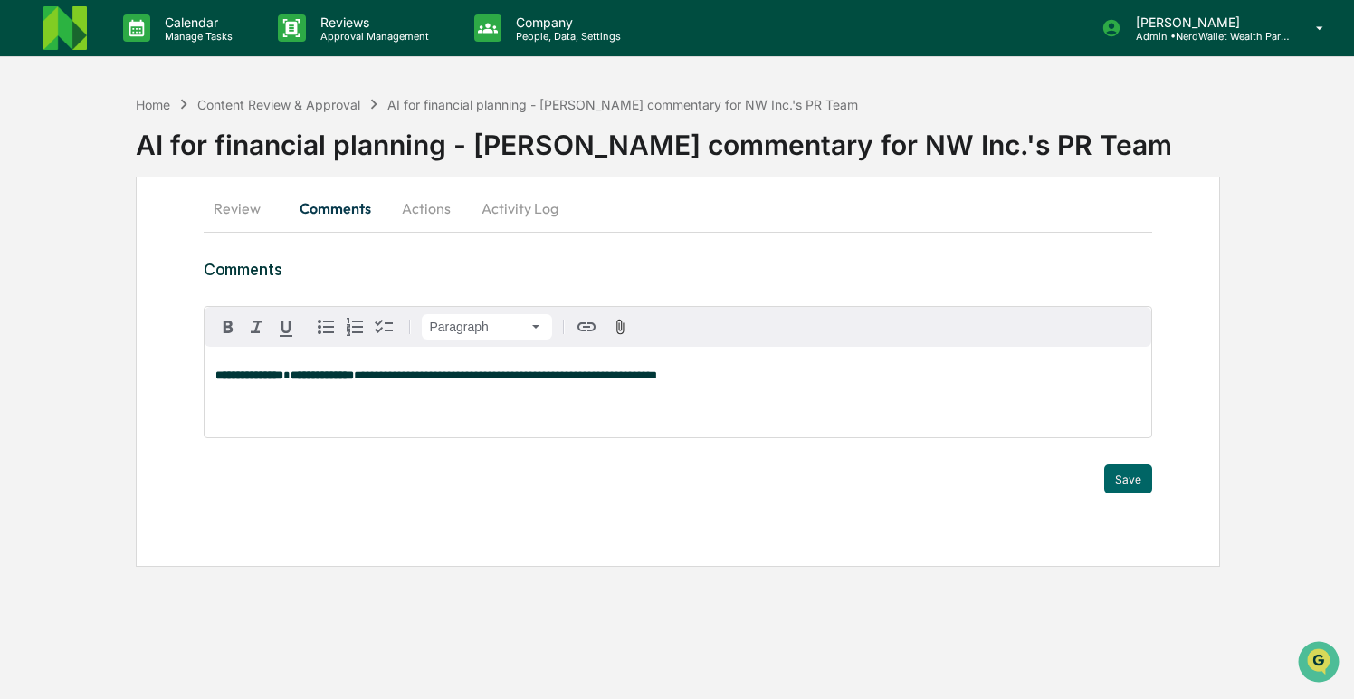
click at [524, 378] on span "**********" at bounding box center [505, 375] width 303 height 12
click at [289, 413] on div "Georgia McIntyre" at bounding box center [310, 405] width 189 height 23
click at [757, 377] on span "**********" at bounding box center [650, 375] width 213 height 12
click at [1123, 483] on button "Save" at bounding box center [1128, 478] width 48 height 29
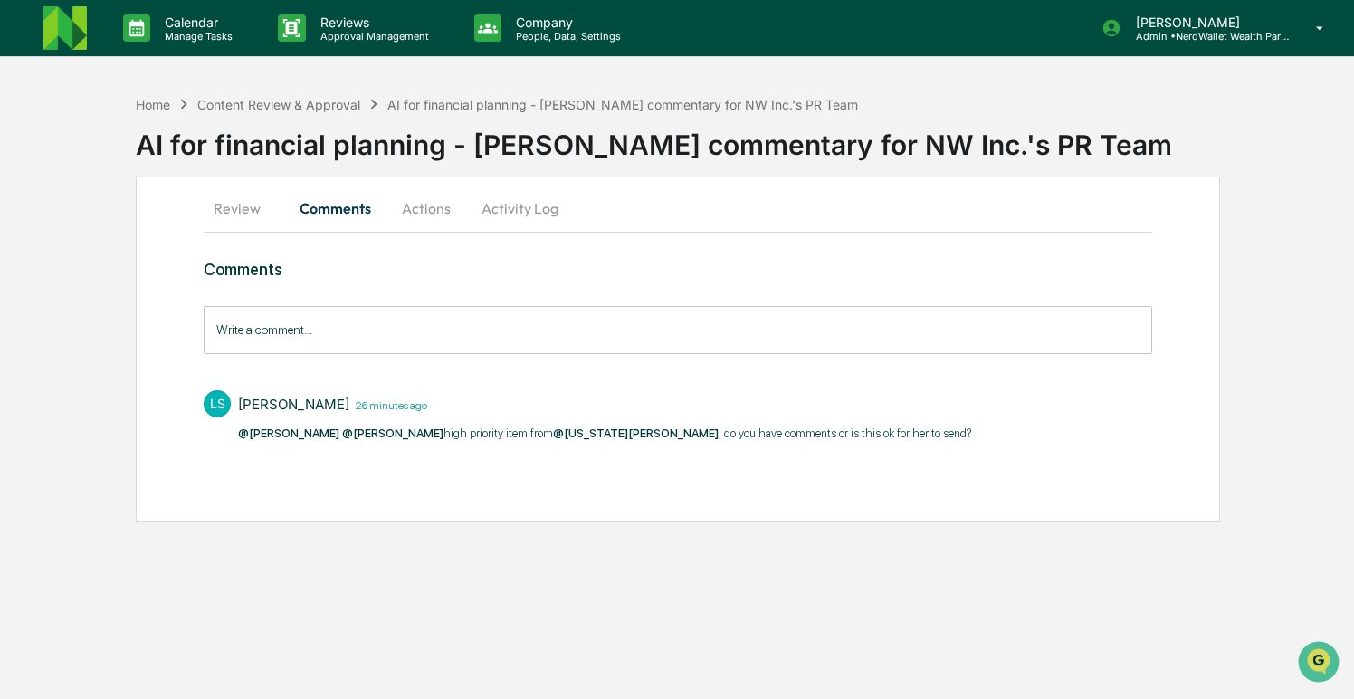
click at [426, 206] on button "Actions" at bounding box center [426, 207] width 81 height 43
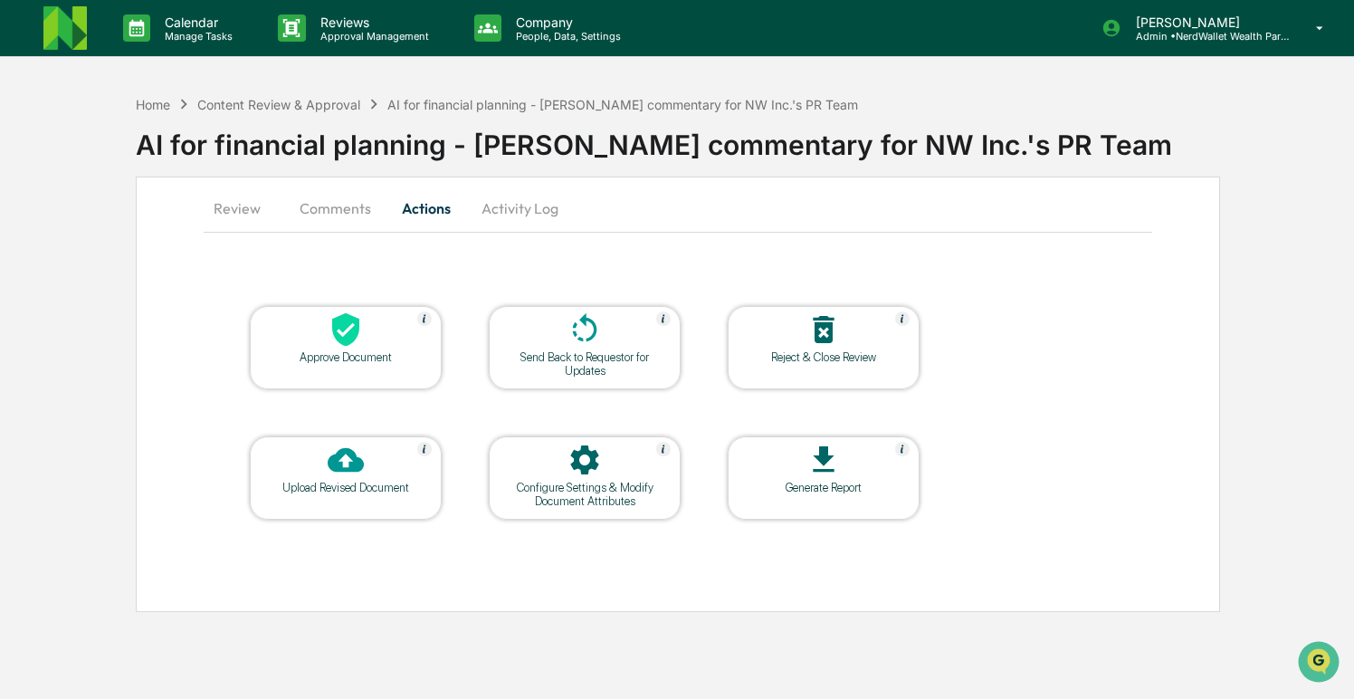
click at [529, 209] on button "Activity Log" at bounding box center [520, 207] width 106 height 43
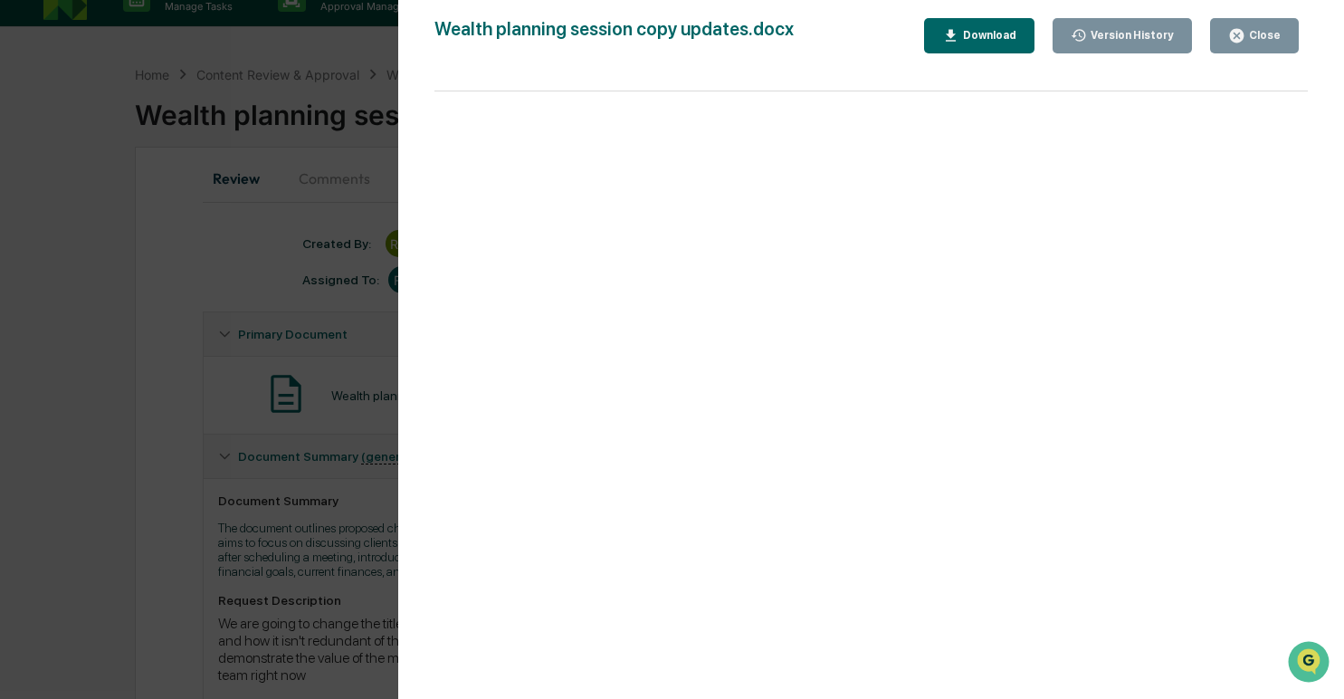
click at [1247, 39] on div "Close" at bounding box center [1262, 35] width 35 height 13
